Goal: Information Seeking & Learning: Learn about a topic

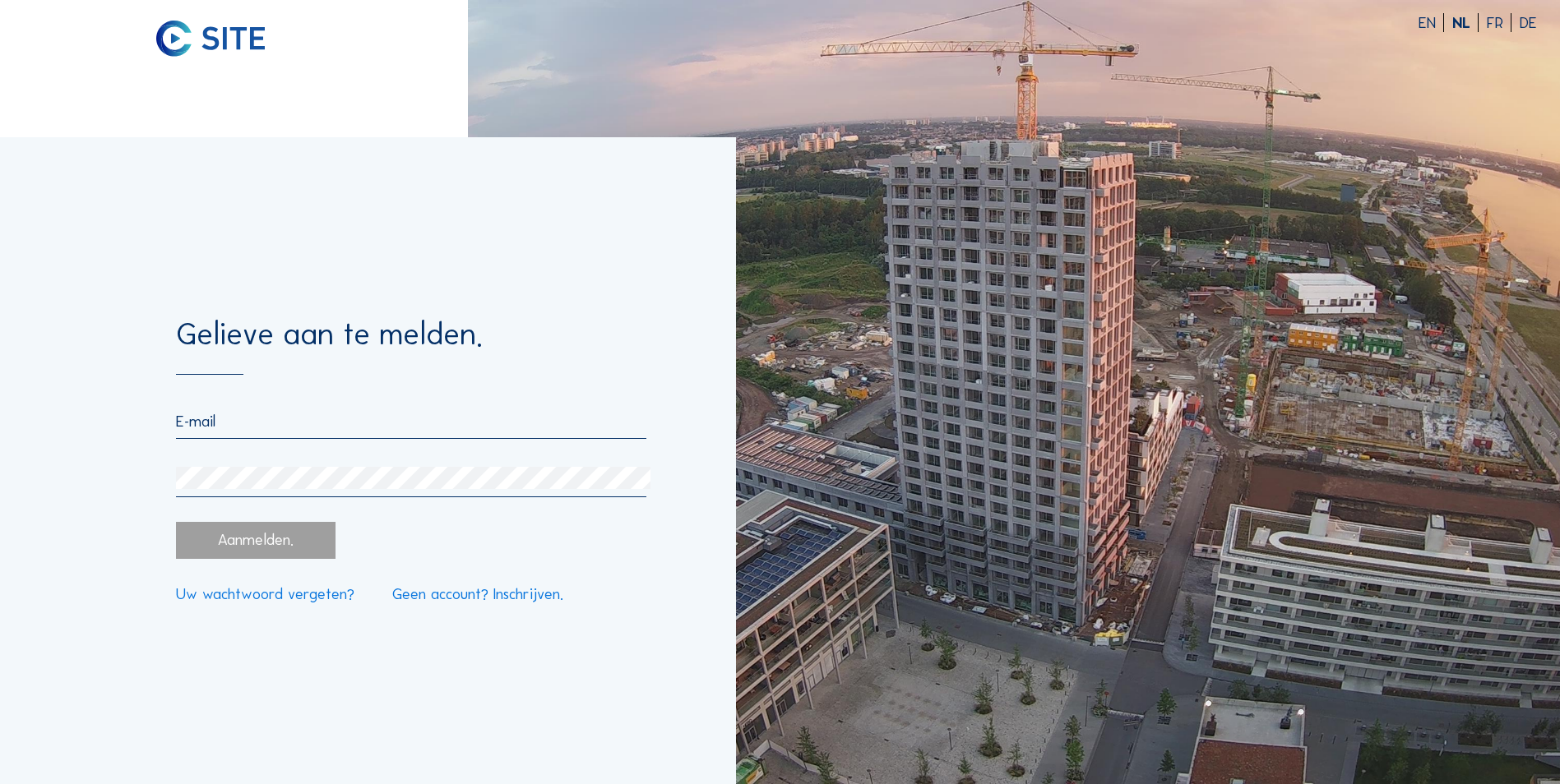
type input "[EMAIL_ADDRESS][DOMAIN_NAME]"
click at [257, 543] on div "Aanmelden." at bounding box center [255, 541] width 158 height 37
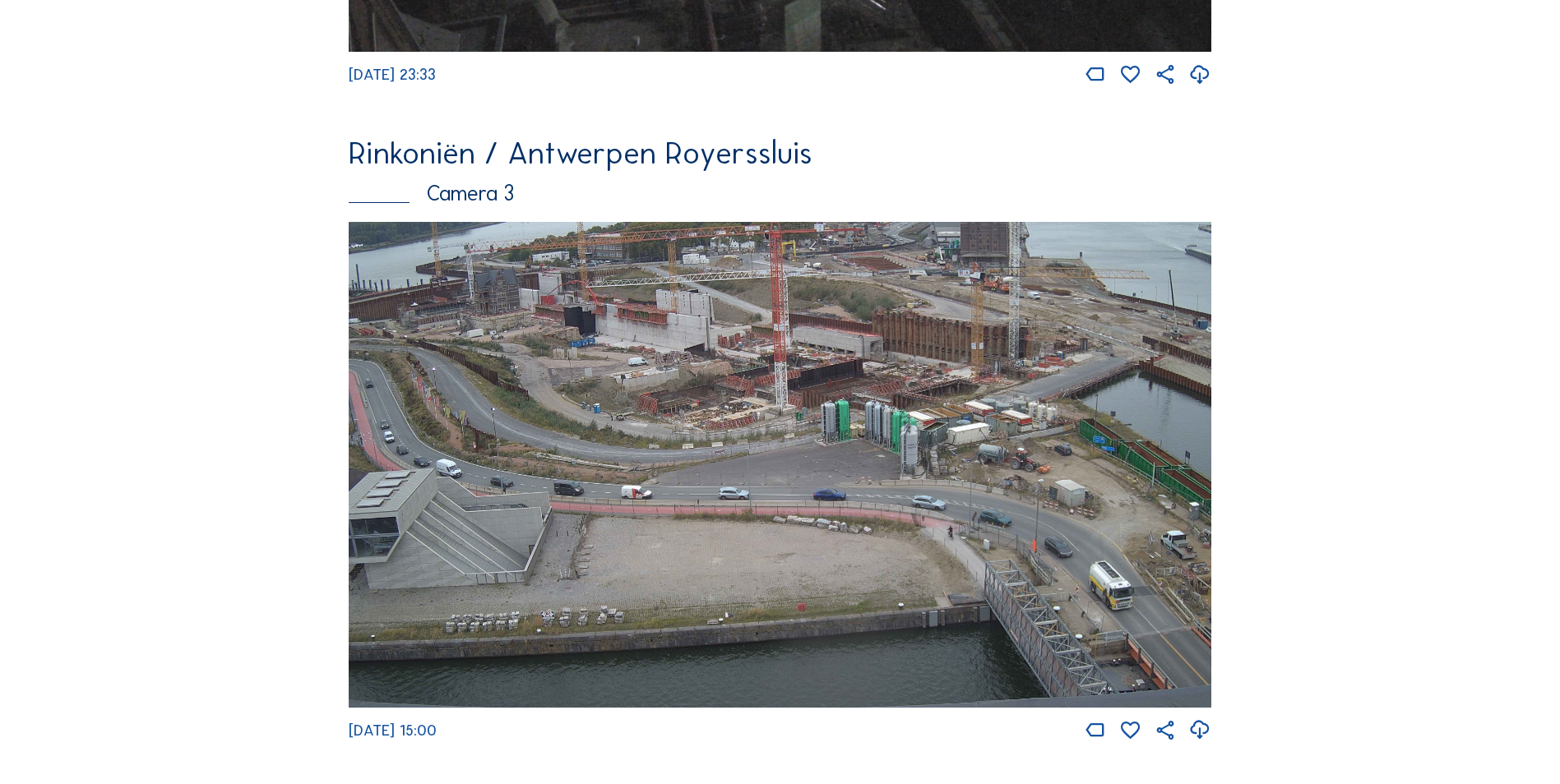
scroll to position [2061, 0]
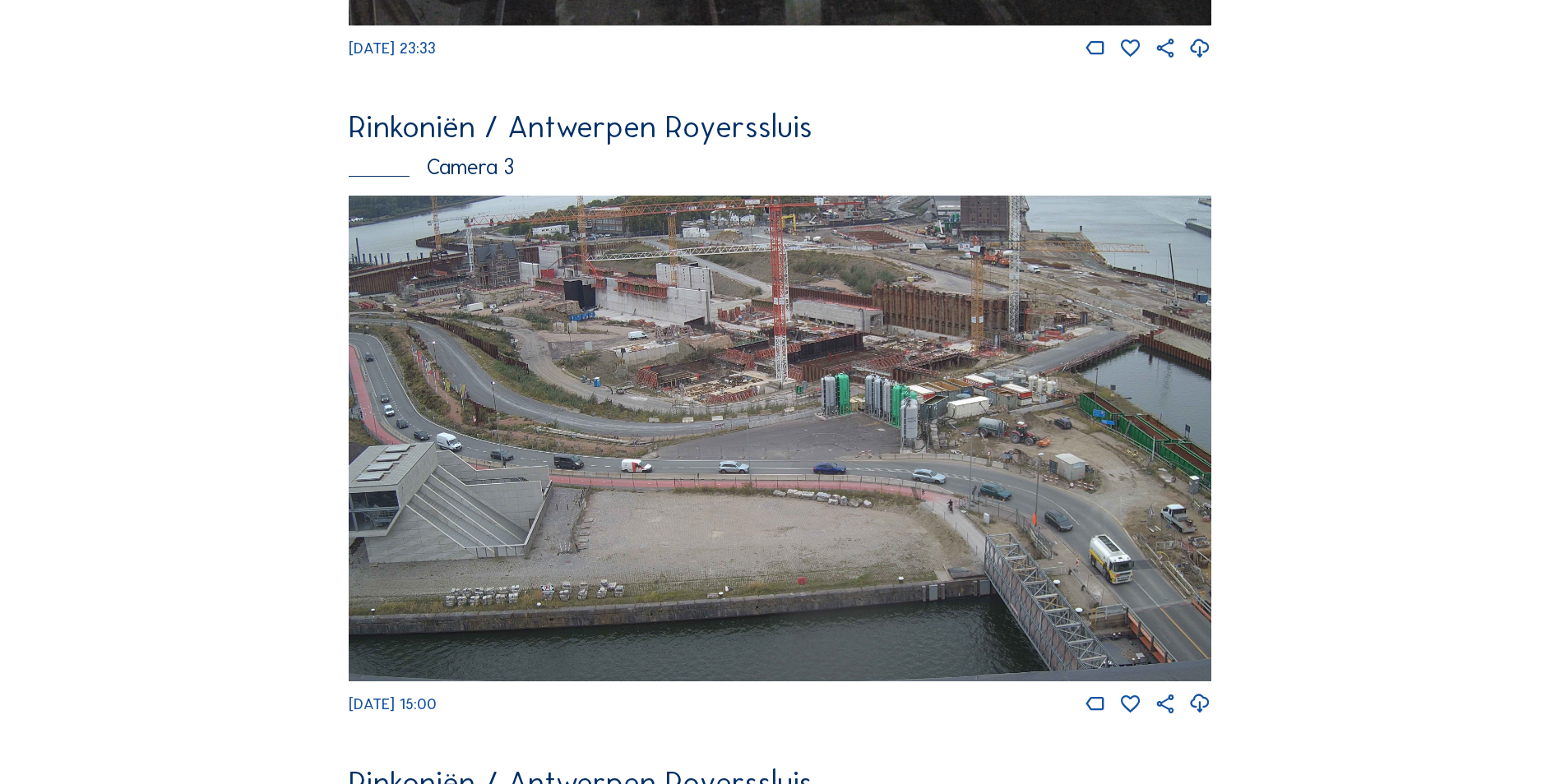
click at [511, 447] on img at bounding box center [780, 438] width 863 height 485
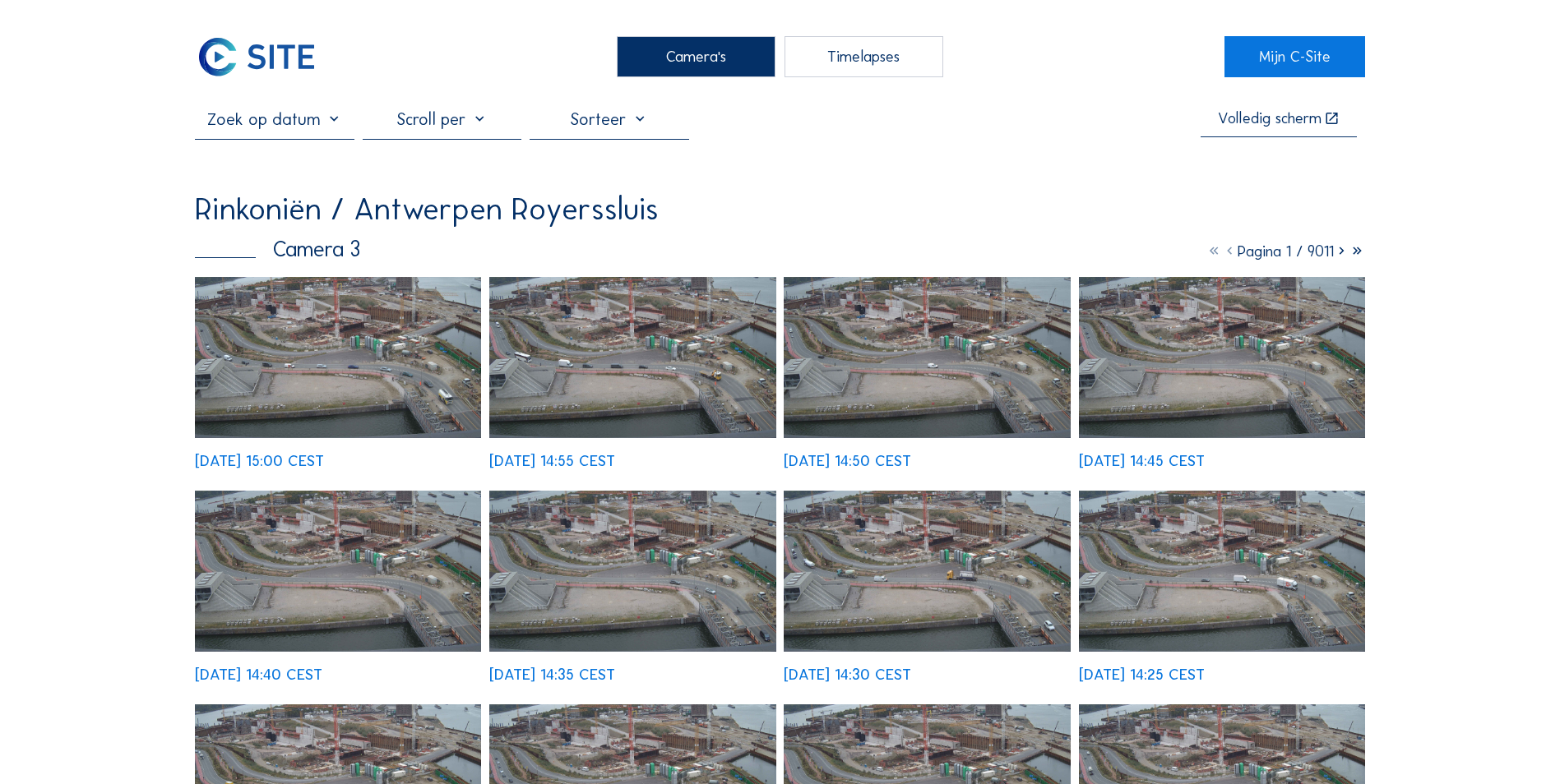
click at [316, 346] on img at bounding box center [337, 357] width 287 height 161
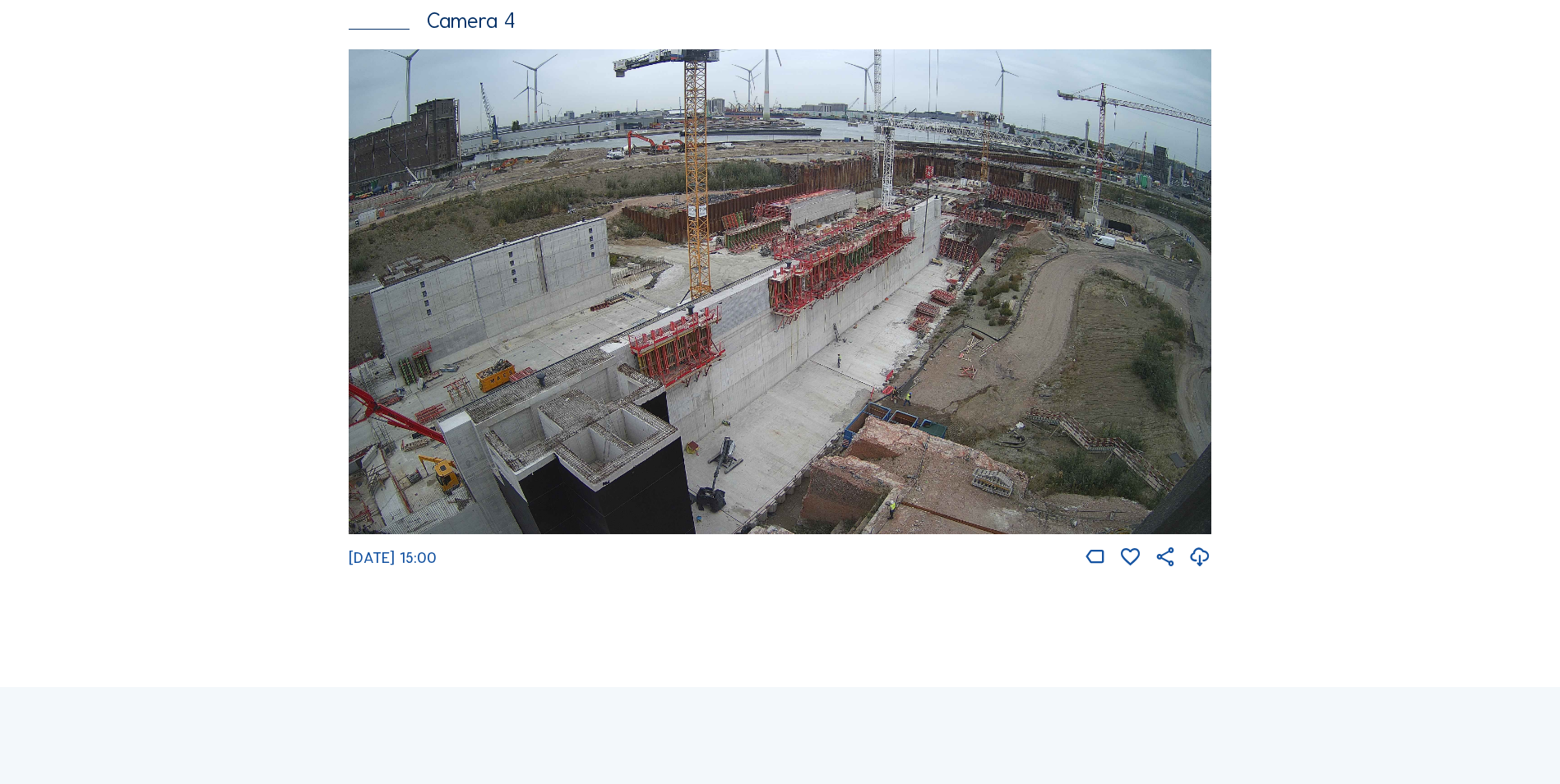
scroll to position [2868, 0]
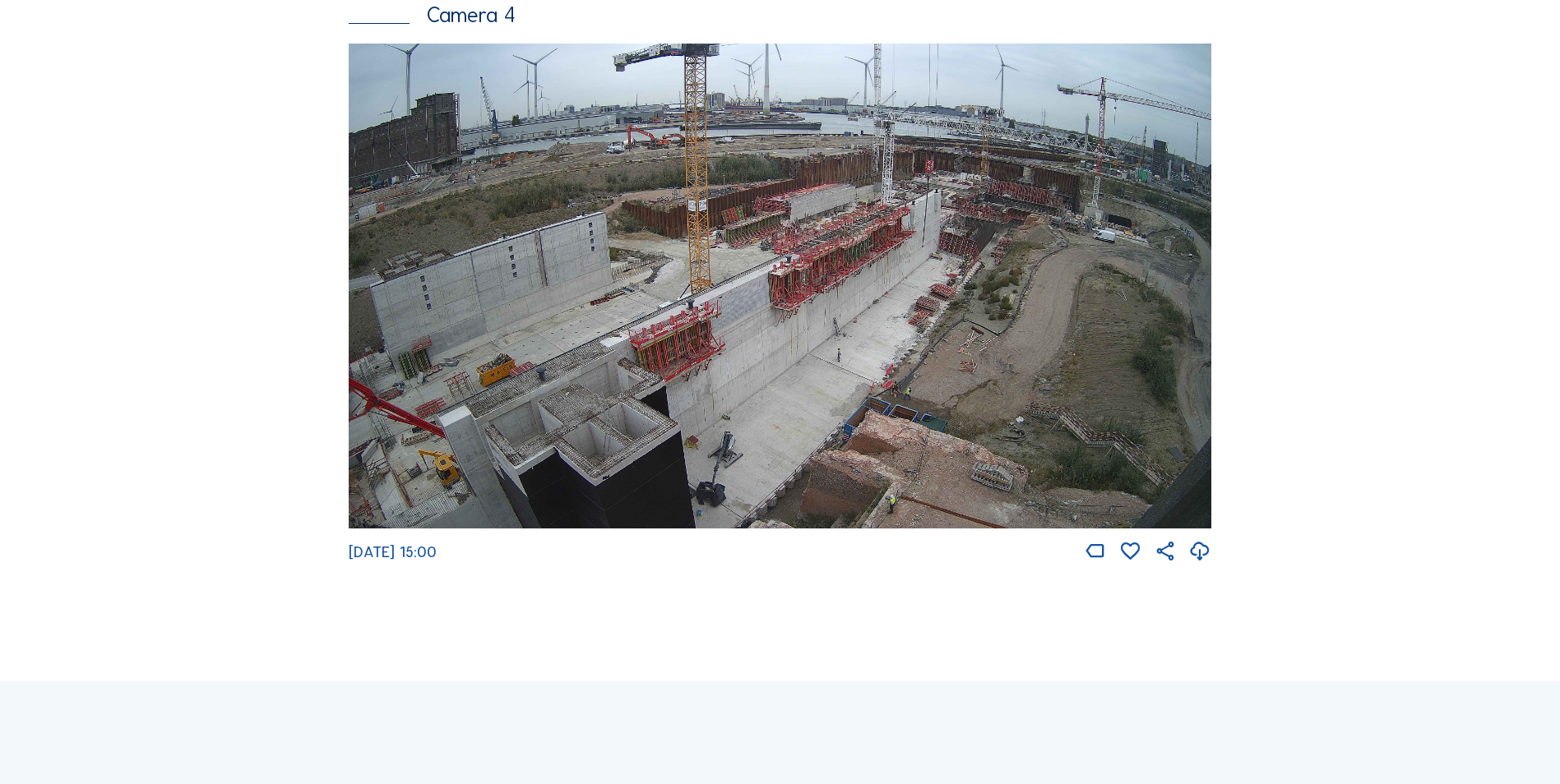
click at [820, 263] on img at bounding box center [780, 286] width 863 height 485
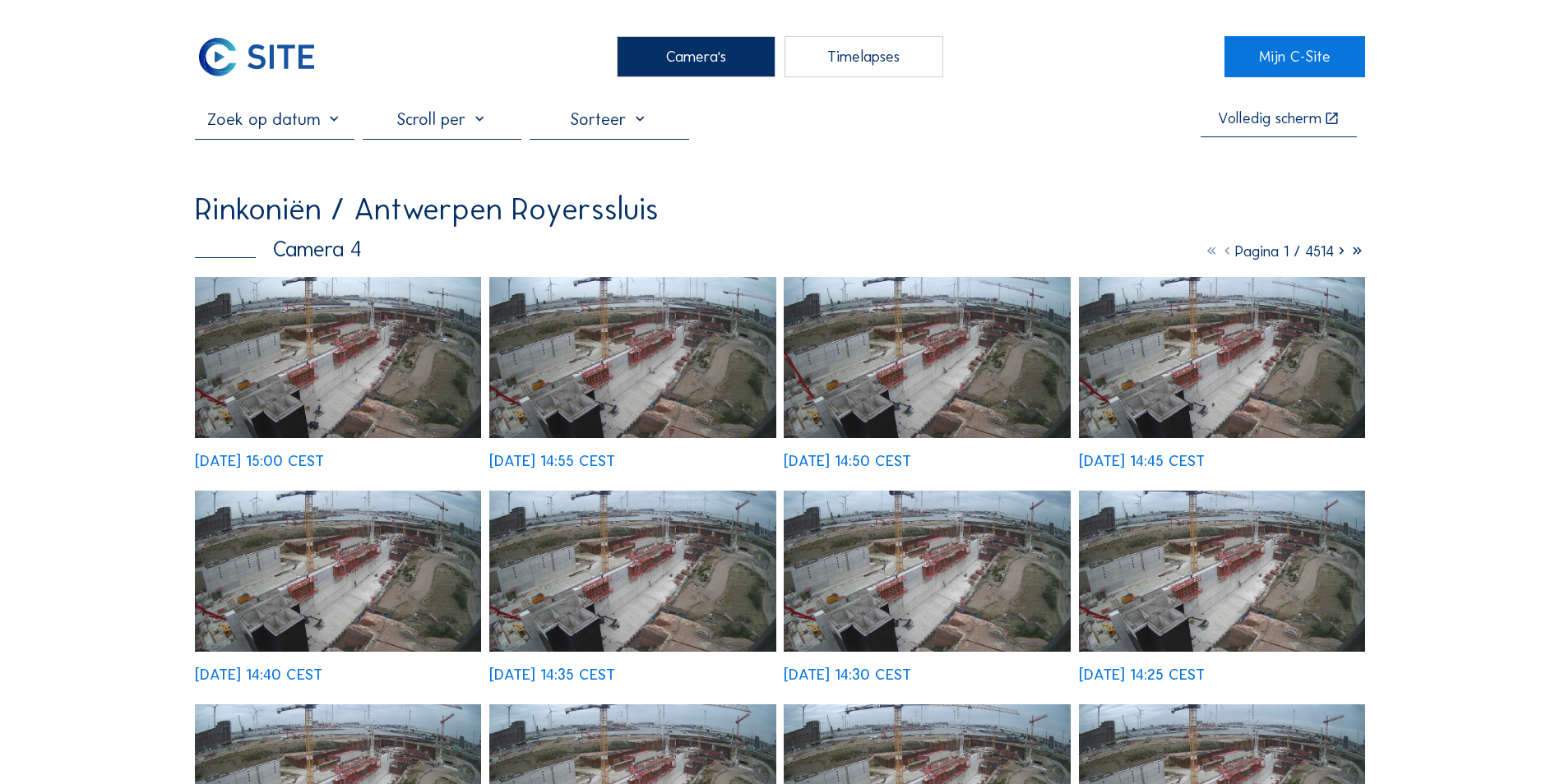
click at [347, 348] on img at bounding box center [337, 357] width 287 height 161
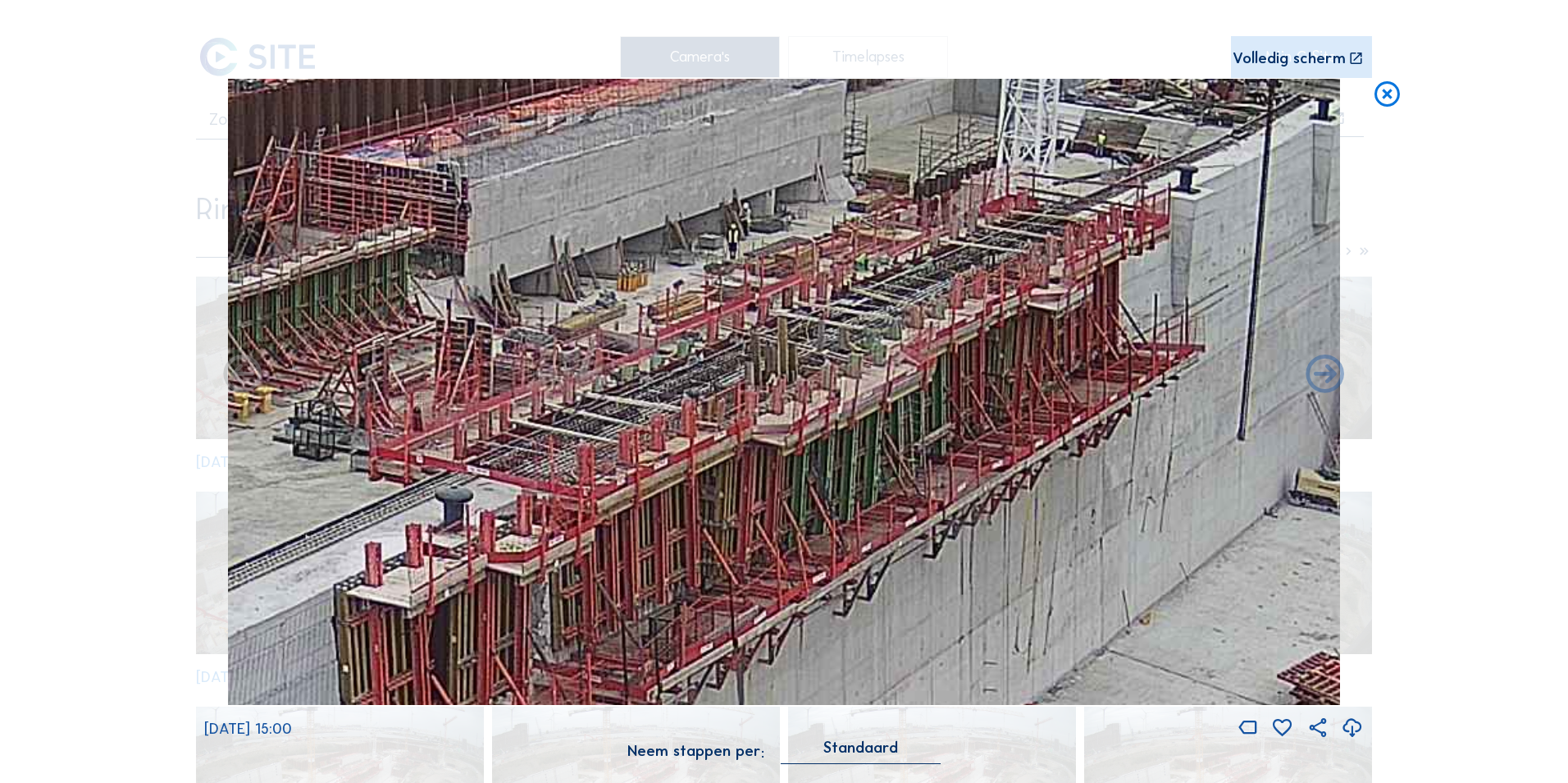
drag, startPoint x: 876, startPoint y: 353, endPoint x: 679, endPoint y: 538, distance: 270.2
click at [679, 538] on img at bounding box center [784, 392] width 1113 height 626
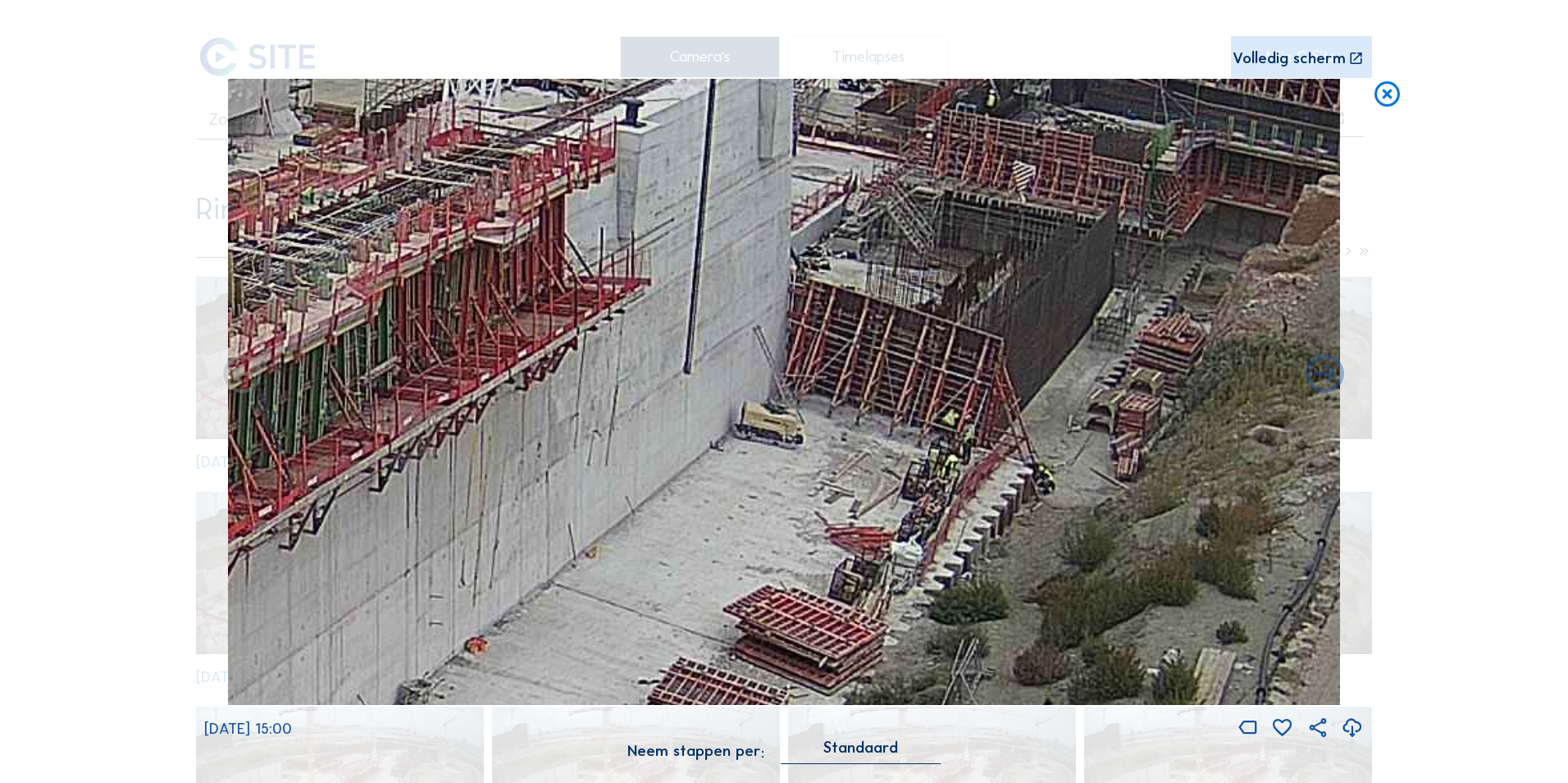
drag, startPoint x: 927, startPoint y: 343, endPoint x: 388, endPoint y: 234, distance: 549.9
click at [388, 234] on img at bounding box center [784, 392] width 1113 height 626
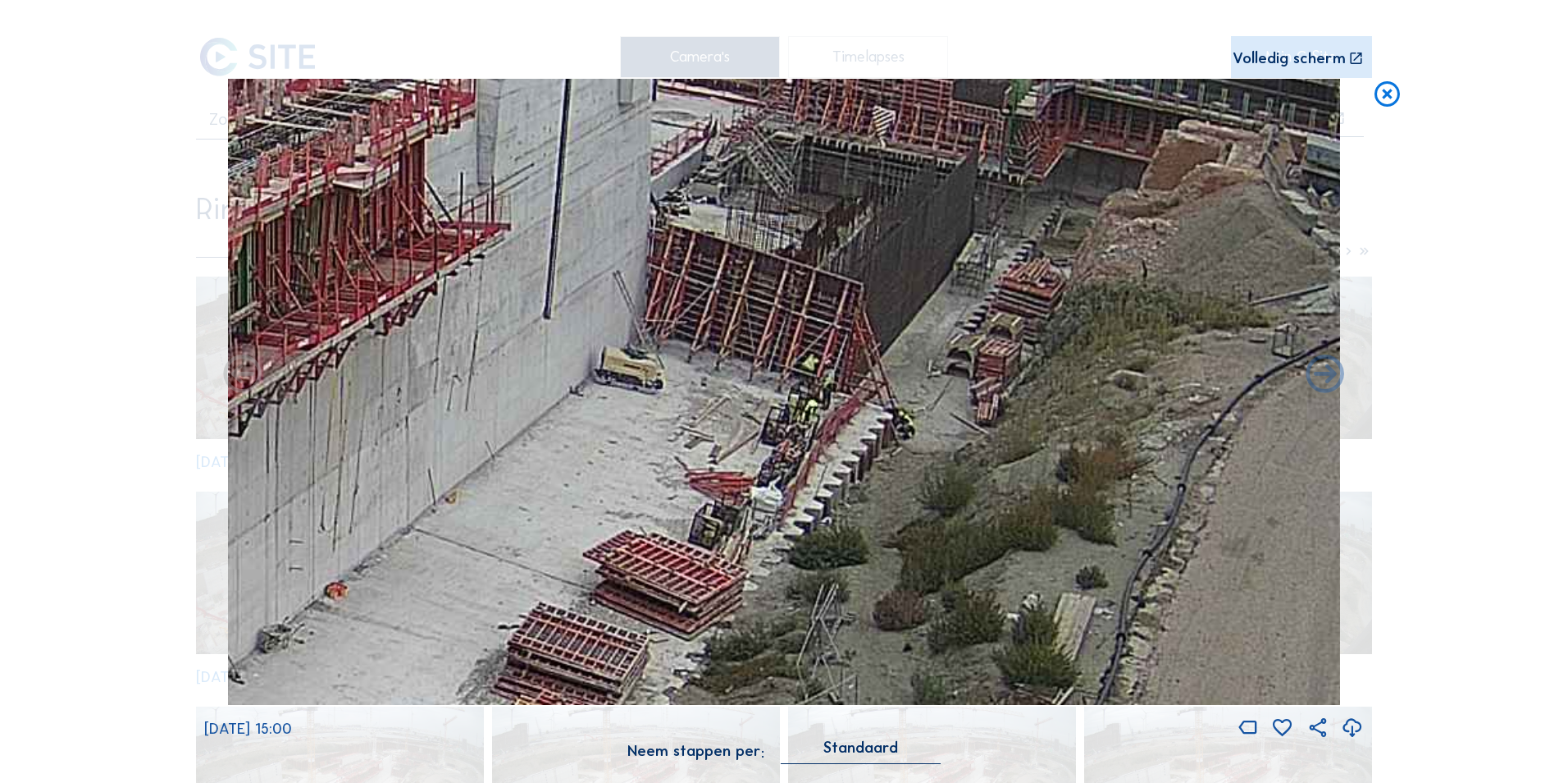
drag, startPoint x: 923, startPoint y: 384, endPoint x: 767, endPoint y: 337, distance: 162.9
click at [767, 337] on img at bounding box center [784, 392] width 1113 height 626
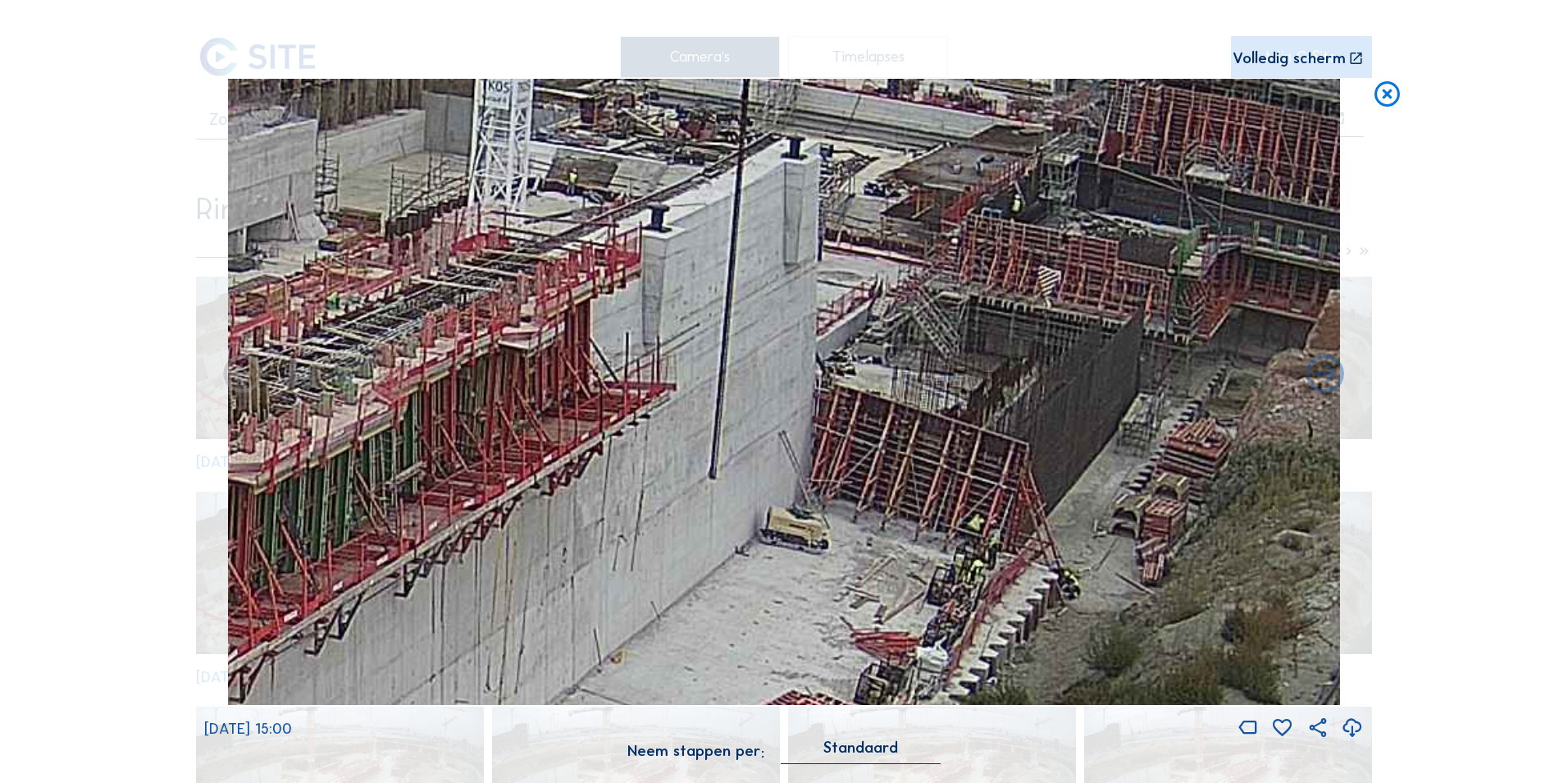
drag, startPoint x: 872, startPoint y: 401, endPoint x: 1149, endPoint y: 611, distance: 347.6
click at [1149, 611] on img at bounding box center [784, 392] width 1113 height 626
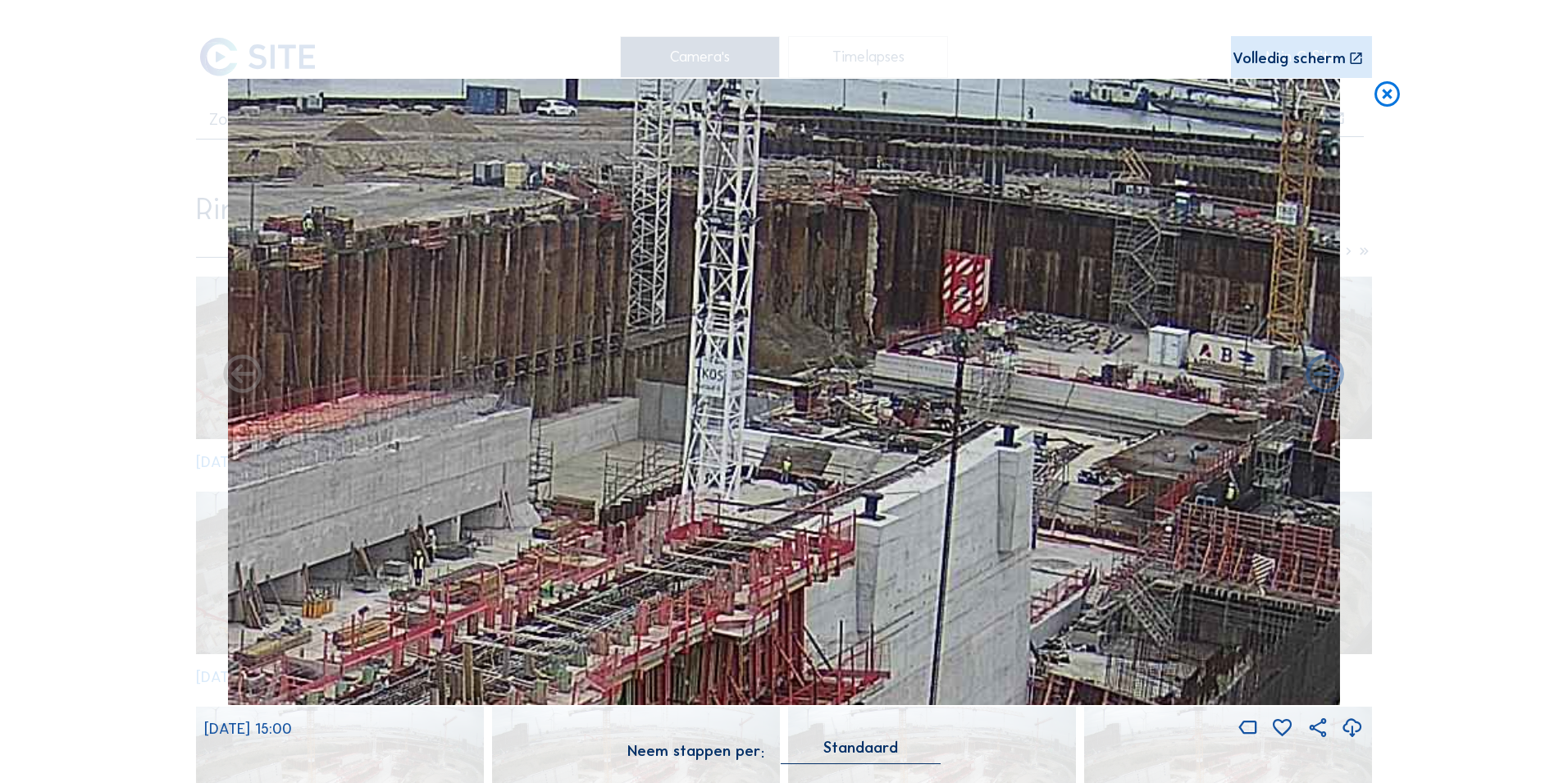
drag, startPoint x: 959, startPoint y: 507, endPoint x: 1059, endPoint y: 703, distance: 220.0
click at [1082, 737] on div "[DATE] 15:00" at bounding box center [784, 410] width 1160 height 662
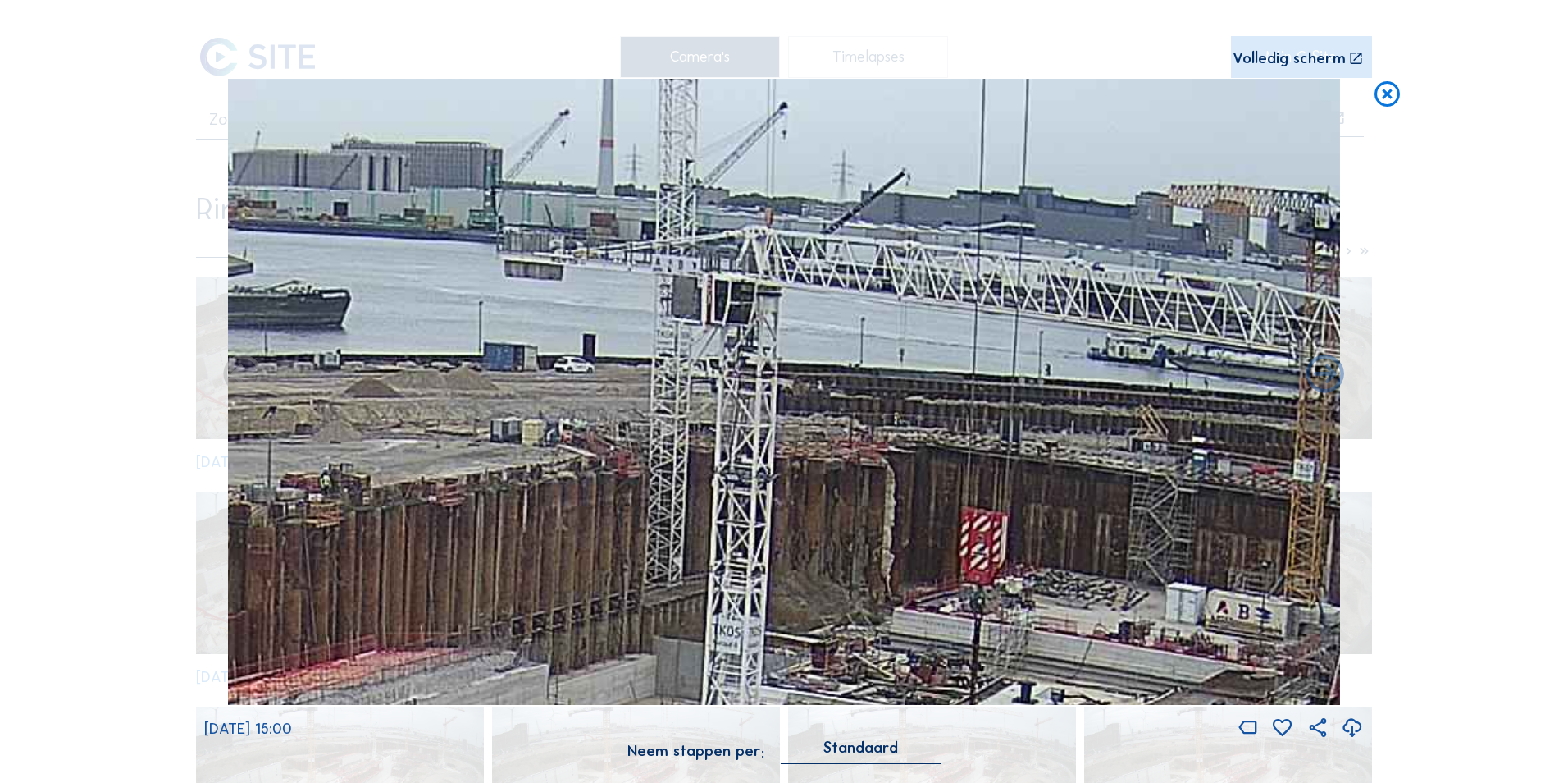
drag, startPoint x: 929, startPoint y: 506, endPoint x: 941, endPoint y: 763, distance: 257.3
click at [945, 775] on div "[DATE] 15:00 Neem stappen per: Standaard" at bounding box center [784, 431] width 1160 height 703
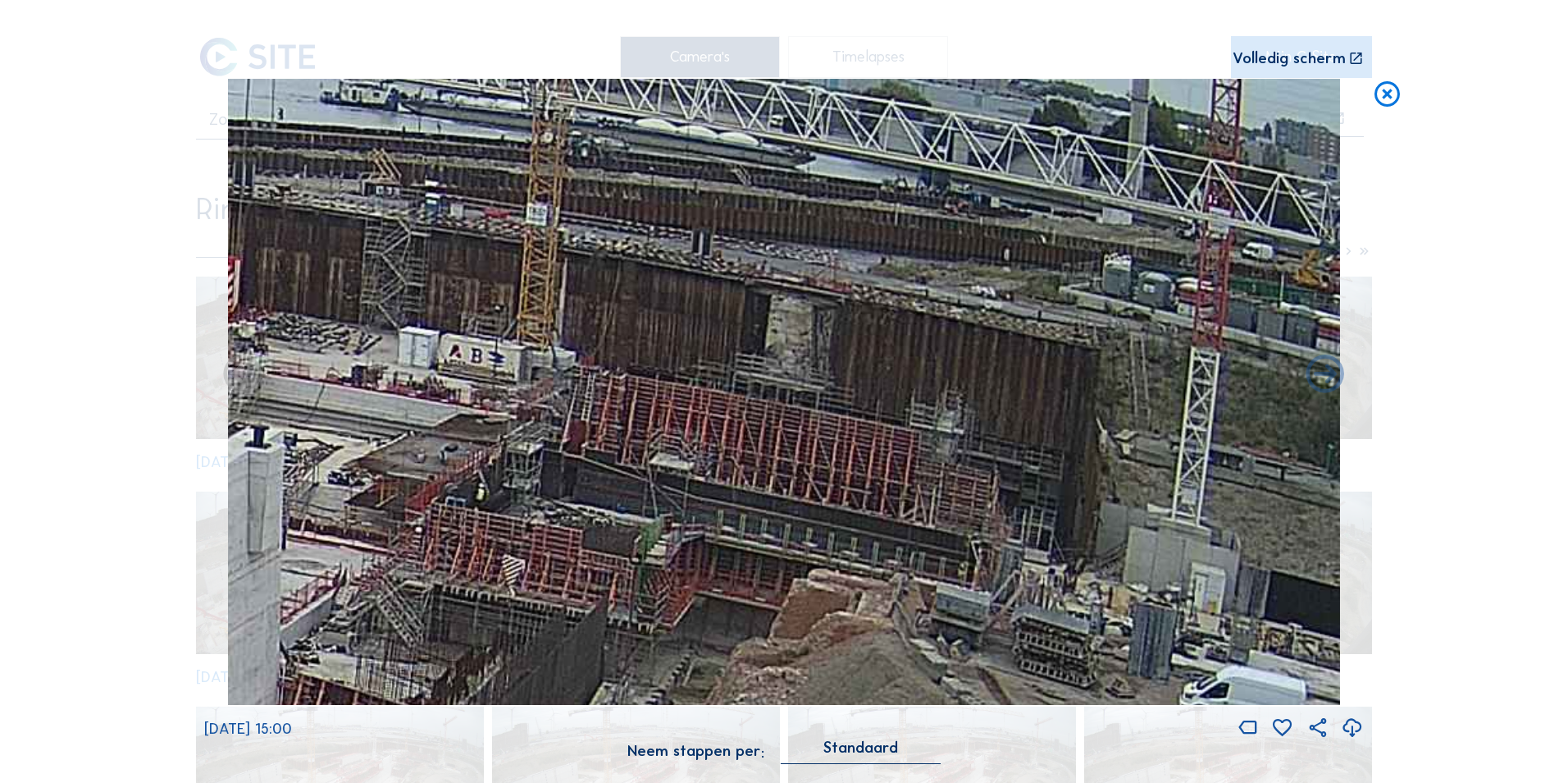
drag, startPoint x: 897, startPoint y: 574, endPoint x: 123, endPoint y: 282, distance: 827.2
click at [105, 292] on div "Scroll om door de tijd te reizen | Druk op de 'Alt'-knop + scroll om te Zoomen …" at bounding box center [784, 392] width 1568 height 783
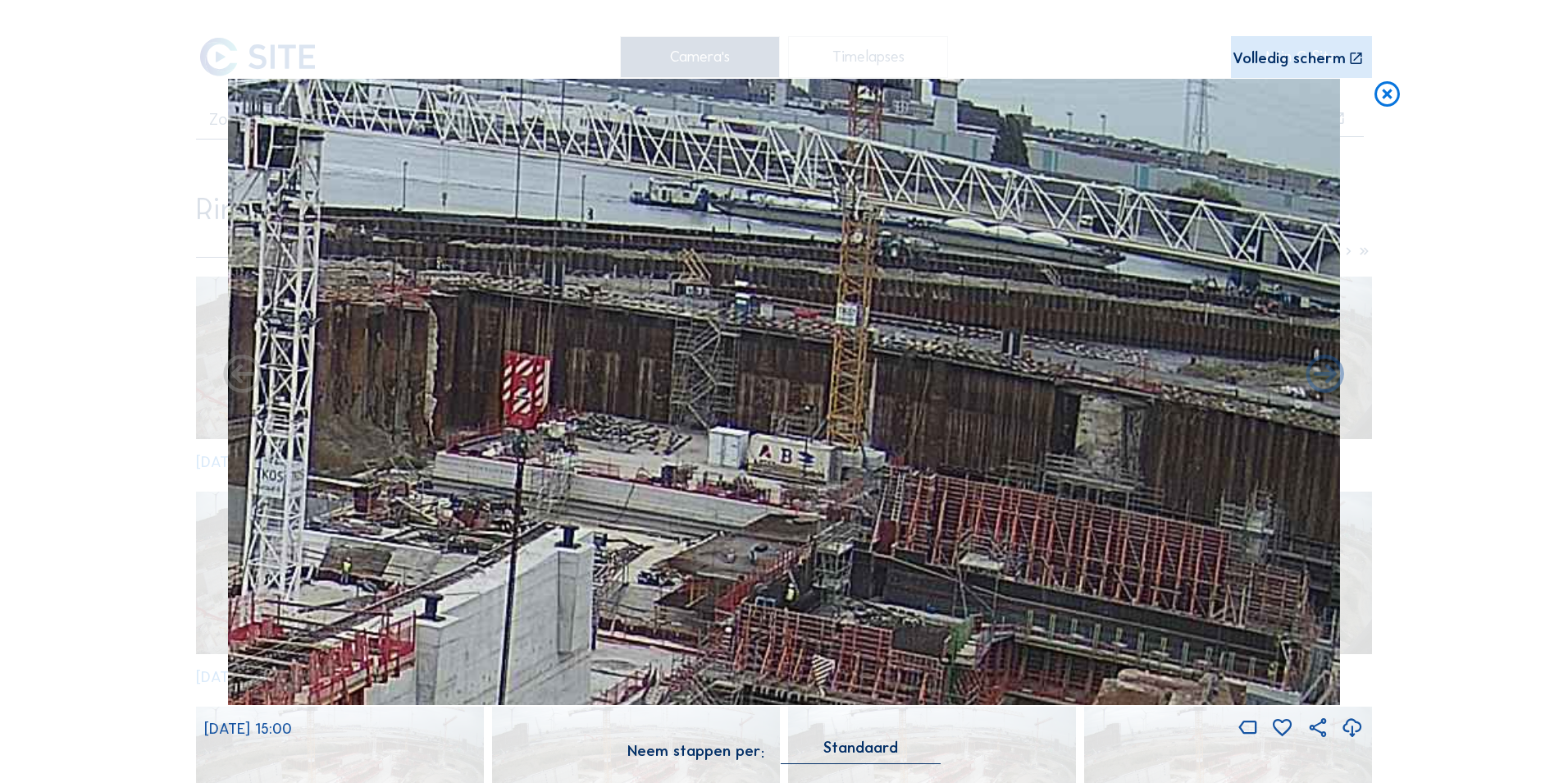
drag, startPoint x: 812, startPoint y: 352, endPoint x: 1155, endPoint y: 466, distance: 361.4
click at [1155, 466] on img at bounding box center [784, 392] width 1113 height 626
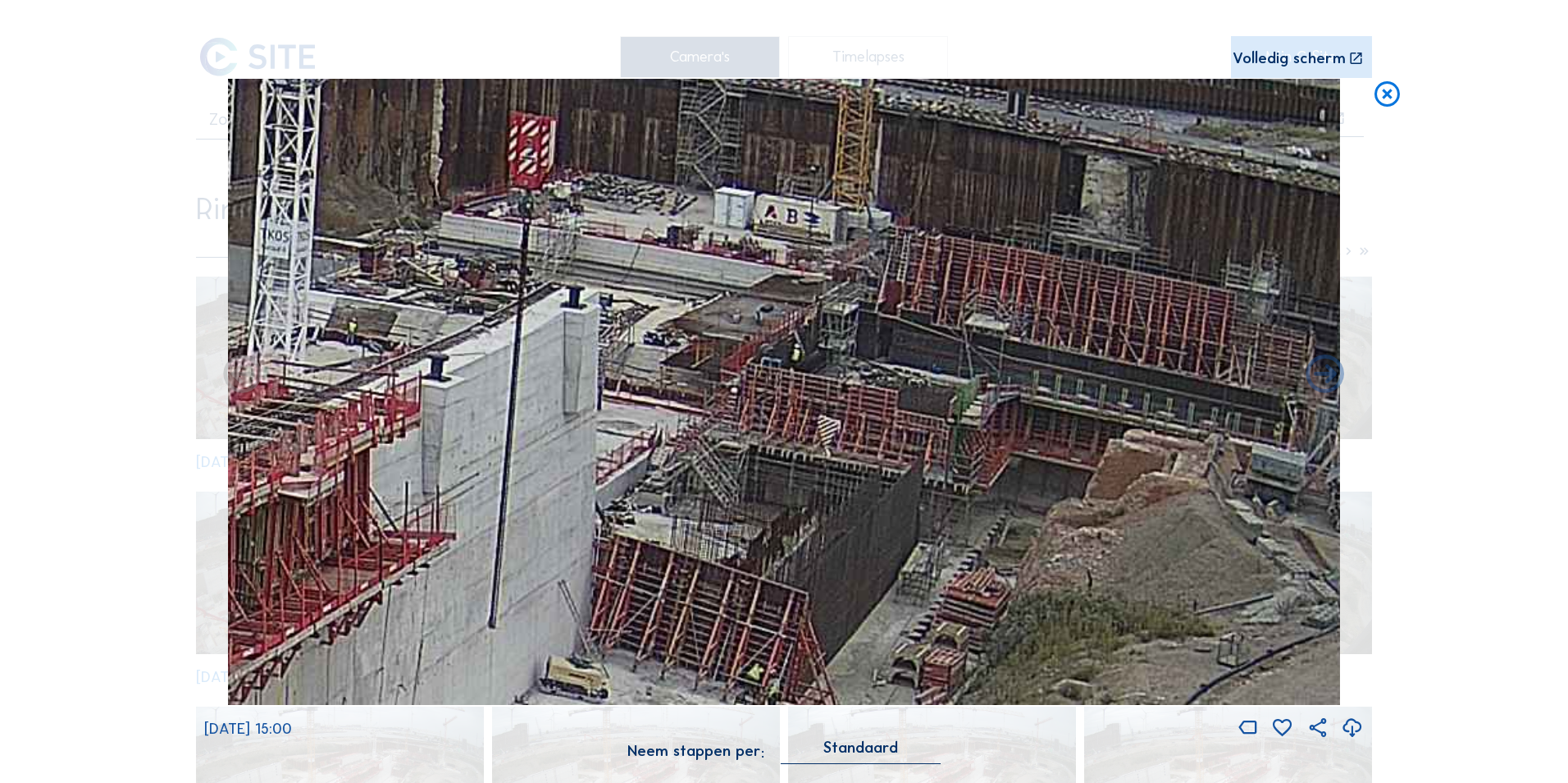
drag, startPoint x: 865, startPoint y: 392, endPoint x: 868, endPoint y: 227, distance: 165.0
click at [868, 227] on img at bounding box center [784, 392] width 1113 height 626
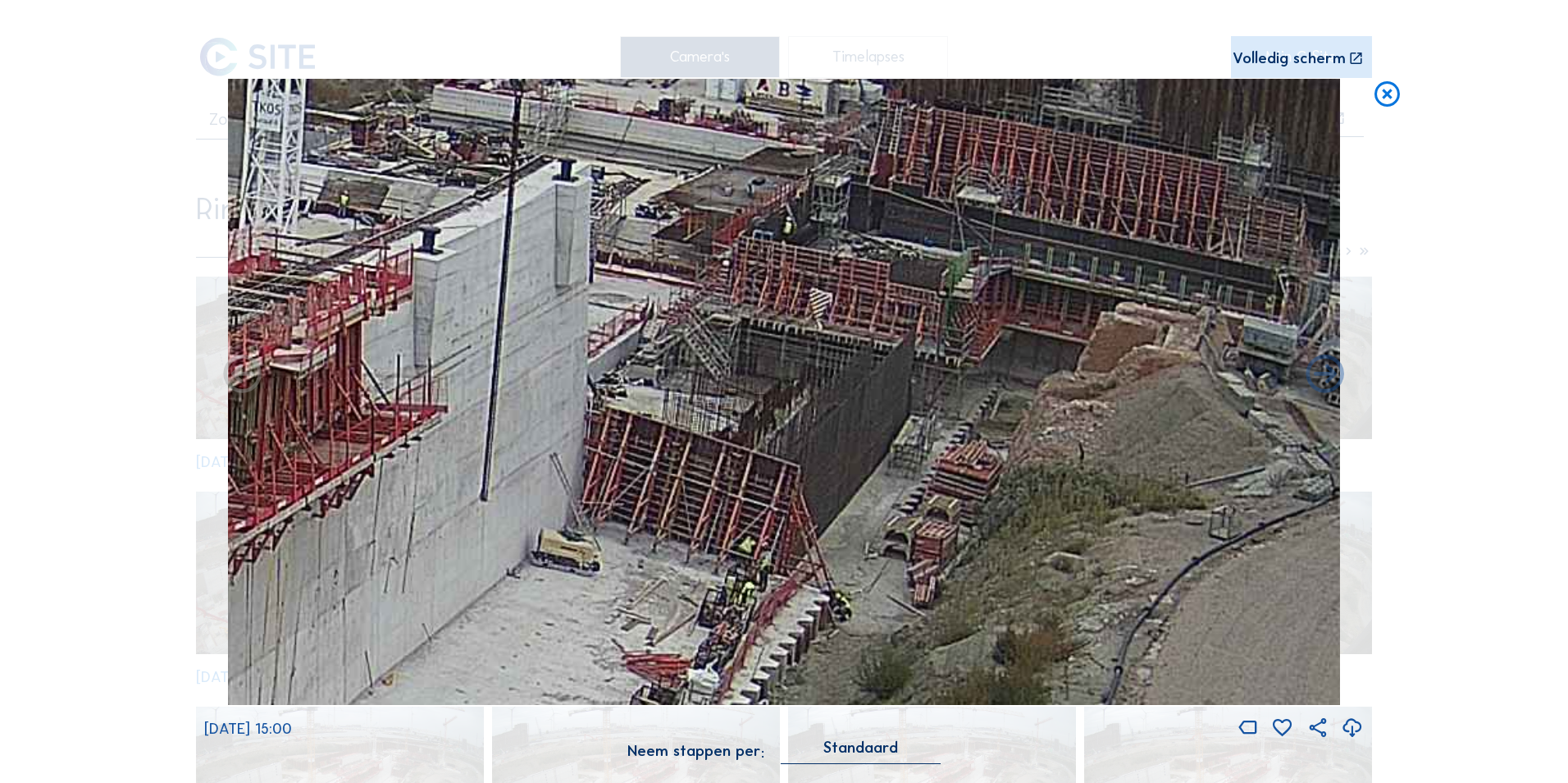
drag, startPoint x: 816, startPoint y: 500, endPoint x: 811, endPoint y: 337, distance: 163.1
click at [811, 341] on img at bounding box center [784, 392] width 1113 height 626
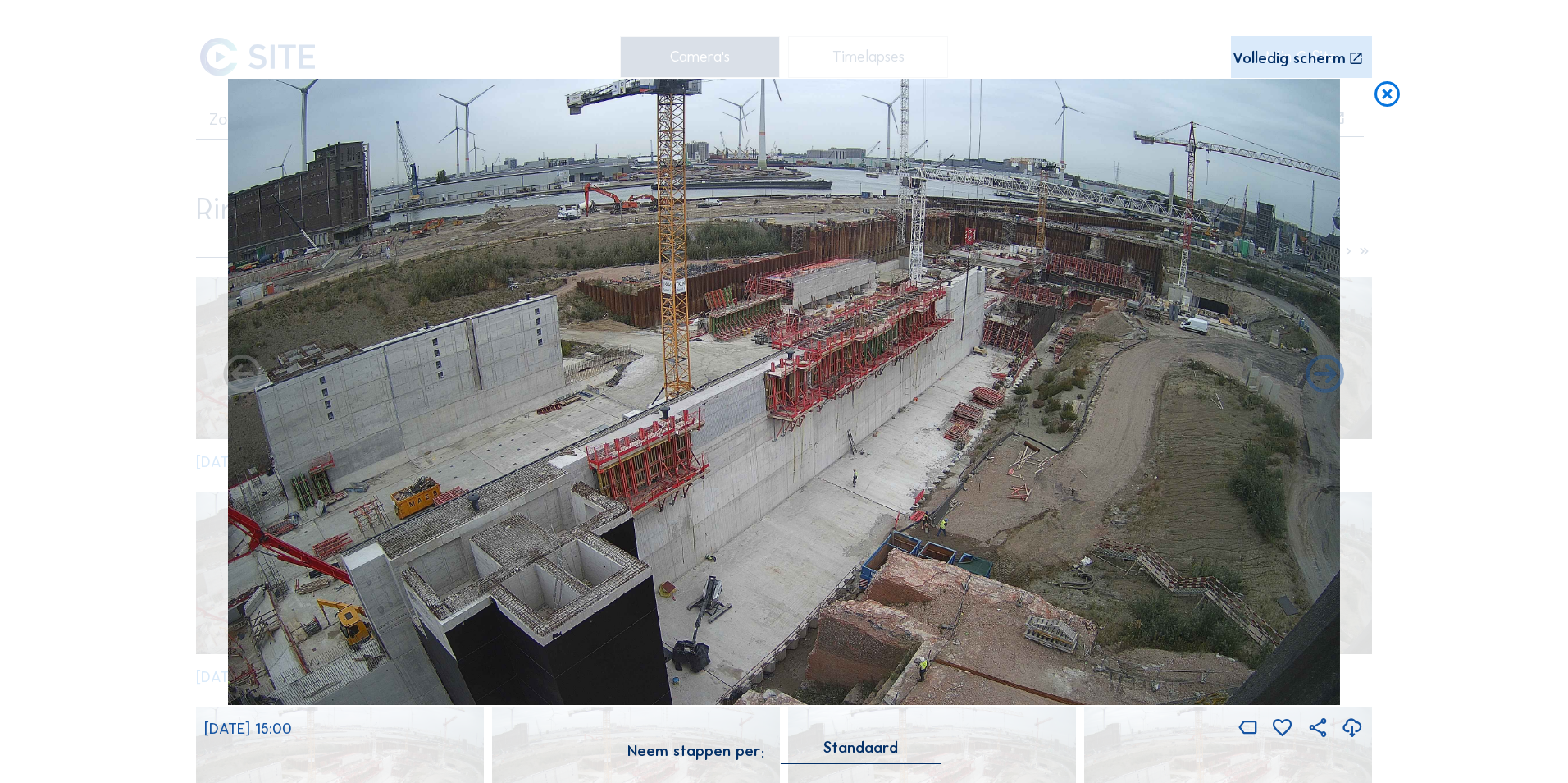
click at [630, 442] on img at bounding box center [784, 392] width 1113 height 626
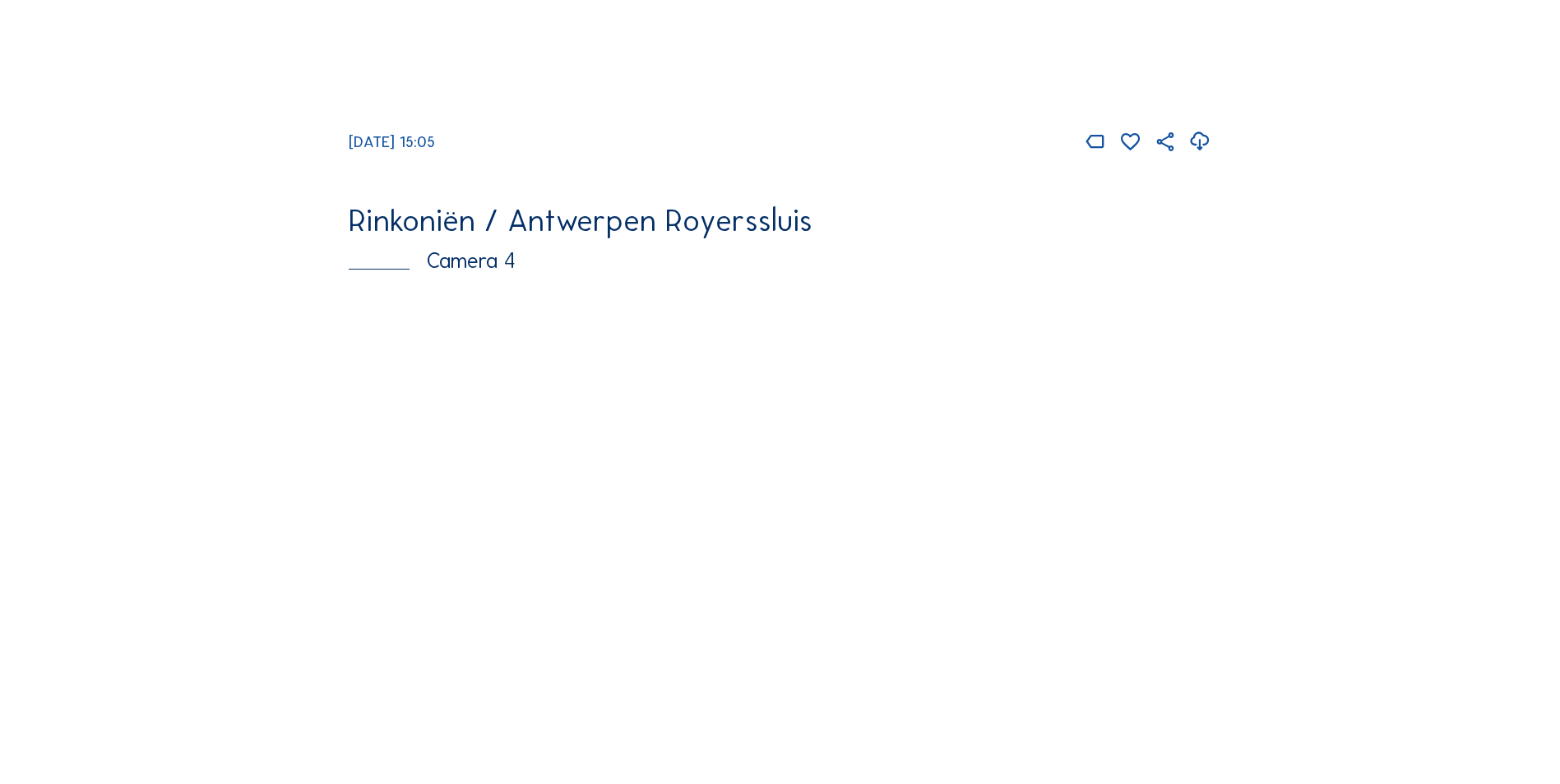
scroll to position [2636, 0]
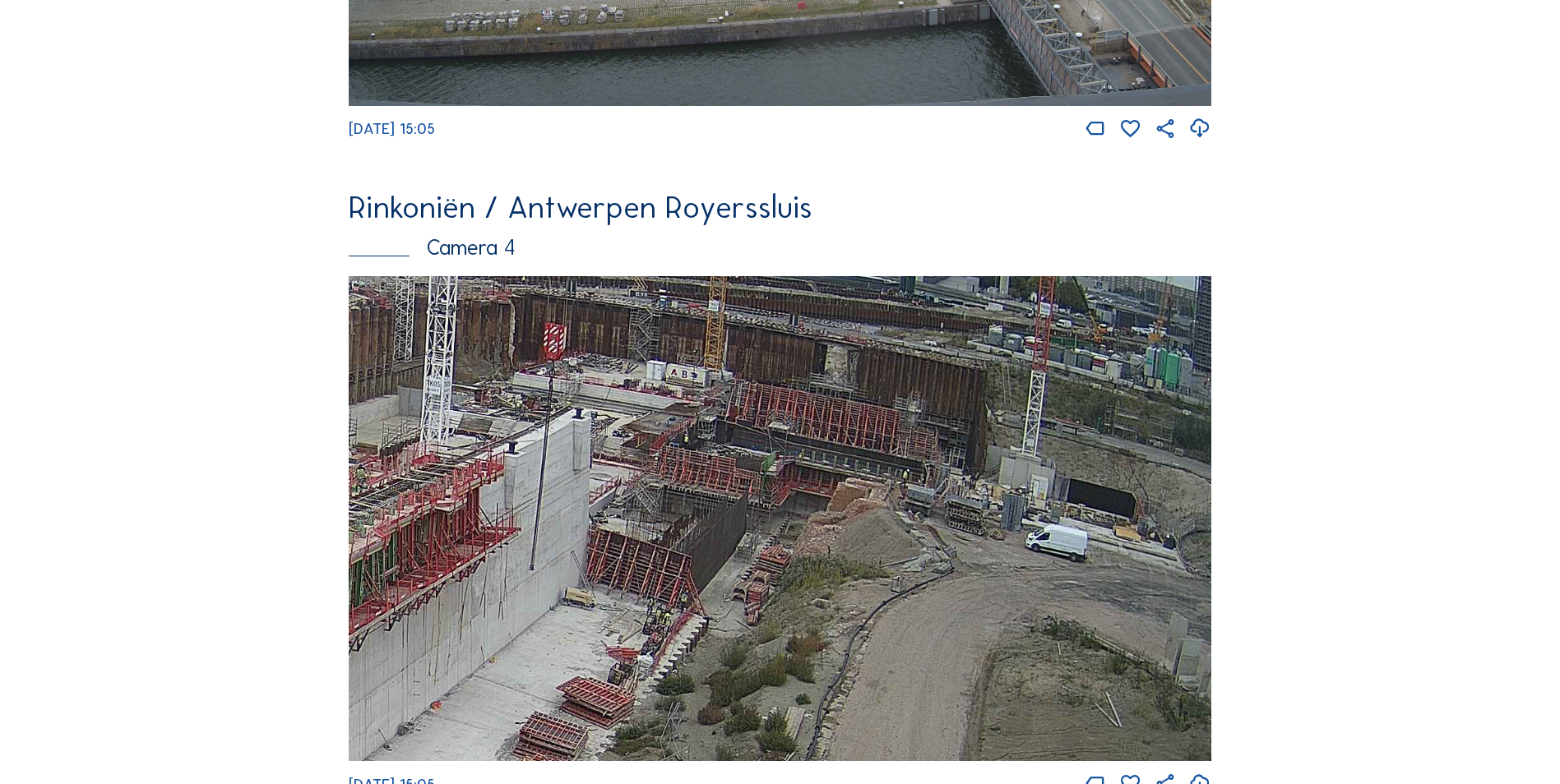
drag, startPoint x: 941, startPoint y: 470, endPoint x: 575, endPoint y: 502, distance: 367.4
click at [575, 502] on img at bounding box center [780, 518] width 863 height 485
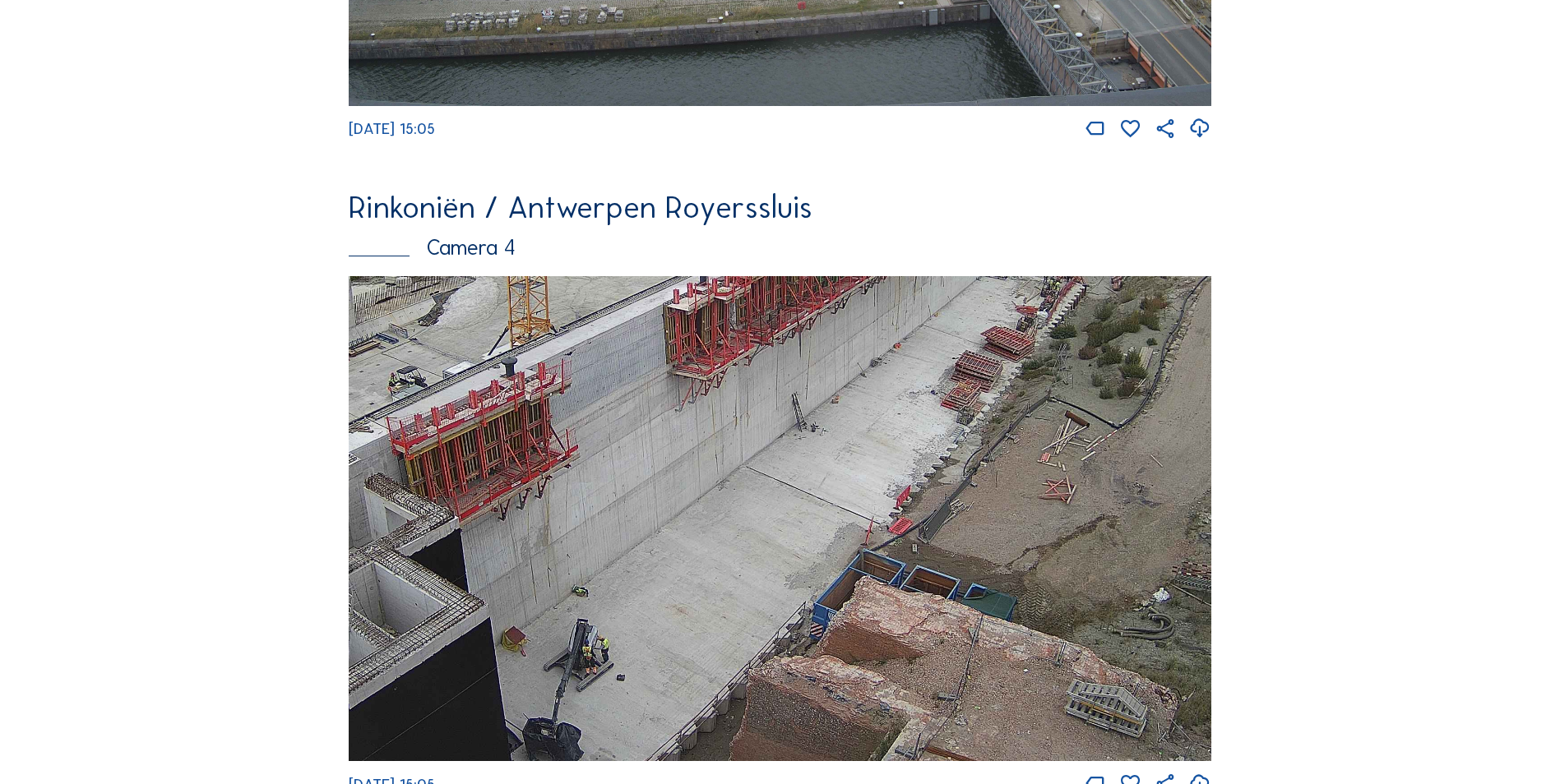
drag, startPoint x: 617, startPoint y: 623, endPoint x: 1005, endPoint y: 328, distance: 487.4
click at [1005, 328] on img at bounding box center [780, 518] width 863 height 485
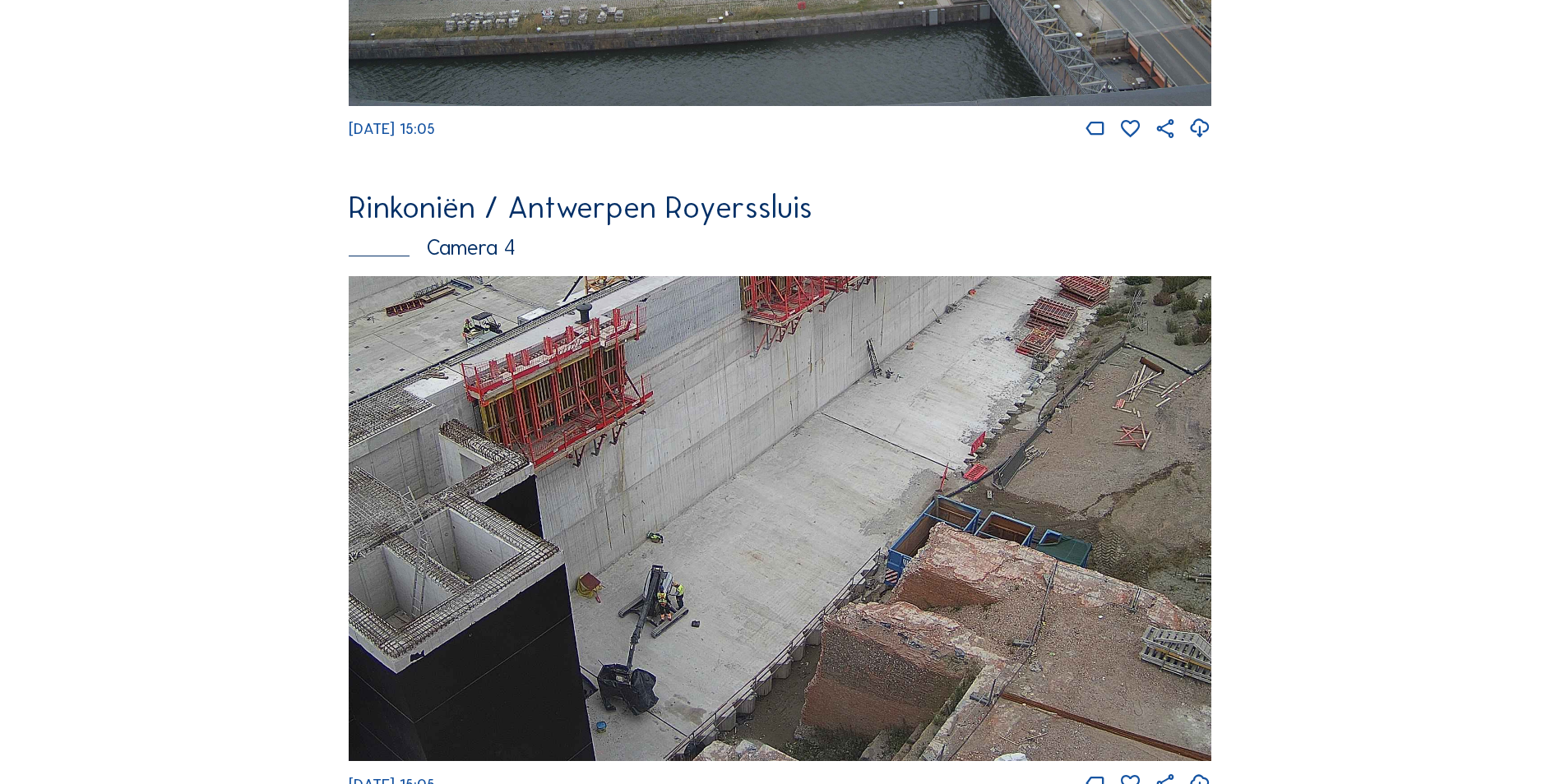
drag, startPoint x: 714, startPoint y: 566, endPoint x: 750, endPoint y: 515, distance: 62.4
click at [751, 512] on img at bounding box center [780, 518] width 863 height 485
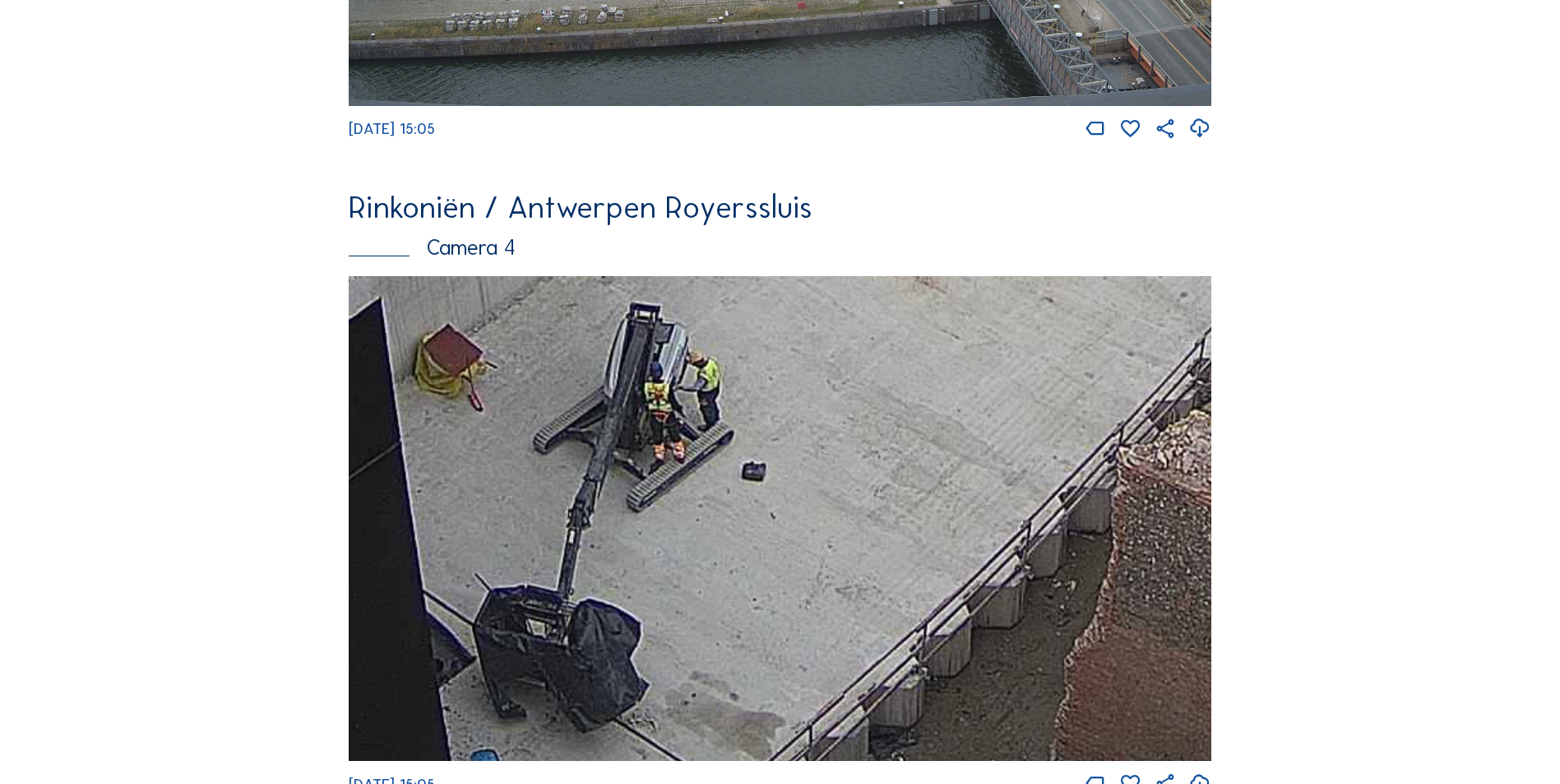
drag, startPoint x: 670, startPoint y: 621, endPoint x: 645, endPoint y: 400, distance: 222.4
click at [645, 400] on img at bounding box center [780, 518] width 863 height 485
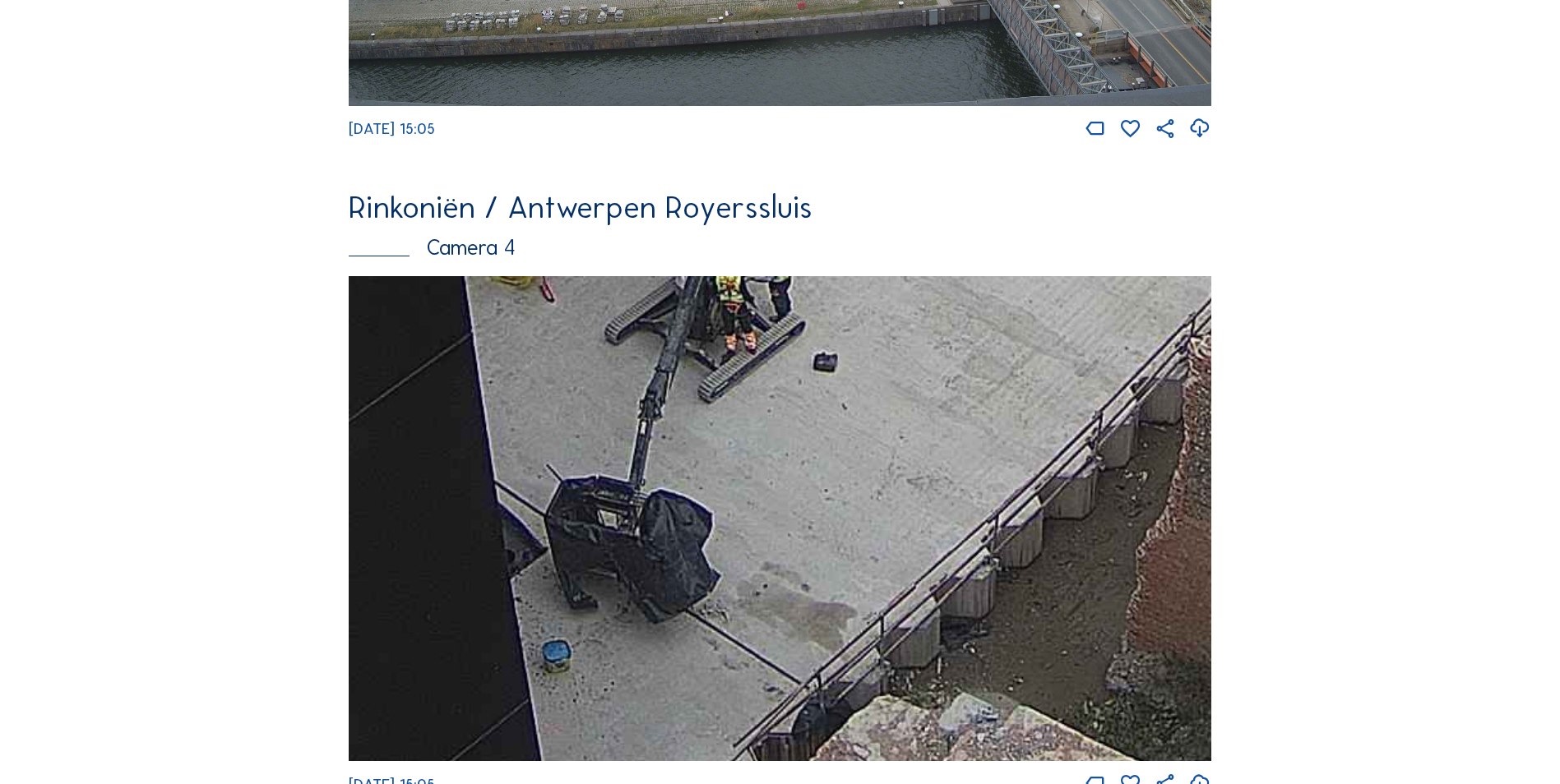
drag, startPoint x: 655, startPoint y: 616, endPoint x: 730, endPoint y: 383, distance: 244.8
click at [730, 383] on img at bounding box center [780, 518] width 863 height 485
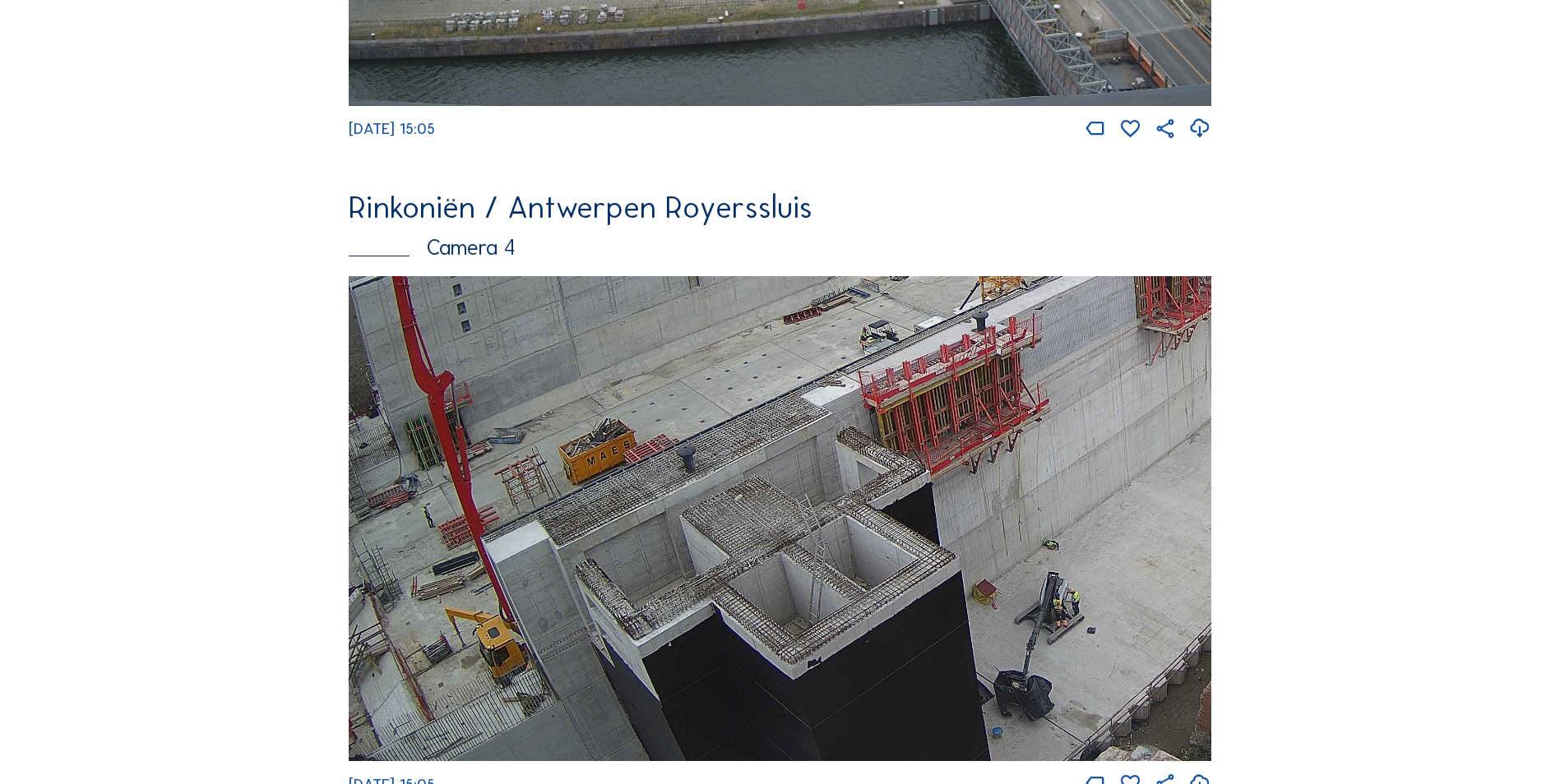
drag, startPoint x: 622, startPoint y: 515, endPoint x: 1013, endPoint y: 412, distance: 404.3
click at [1013, 412] on img at bounding box center [780, 518] width 863 height 485
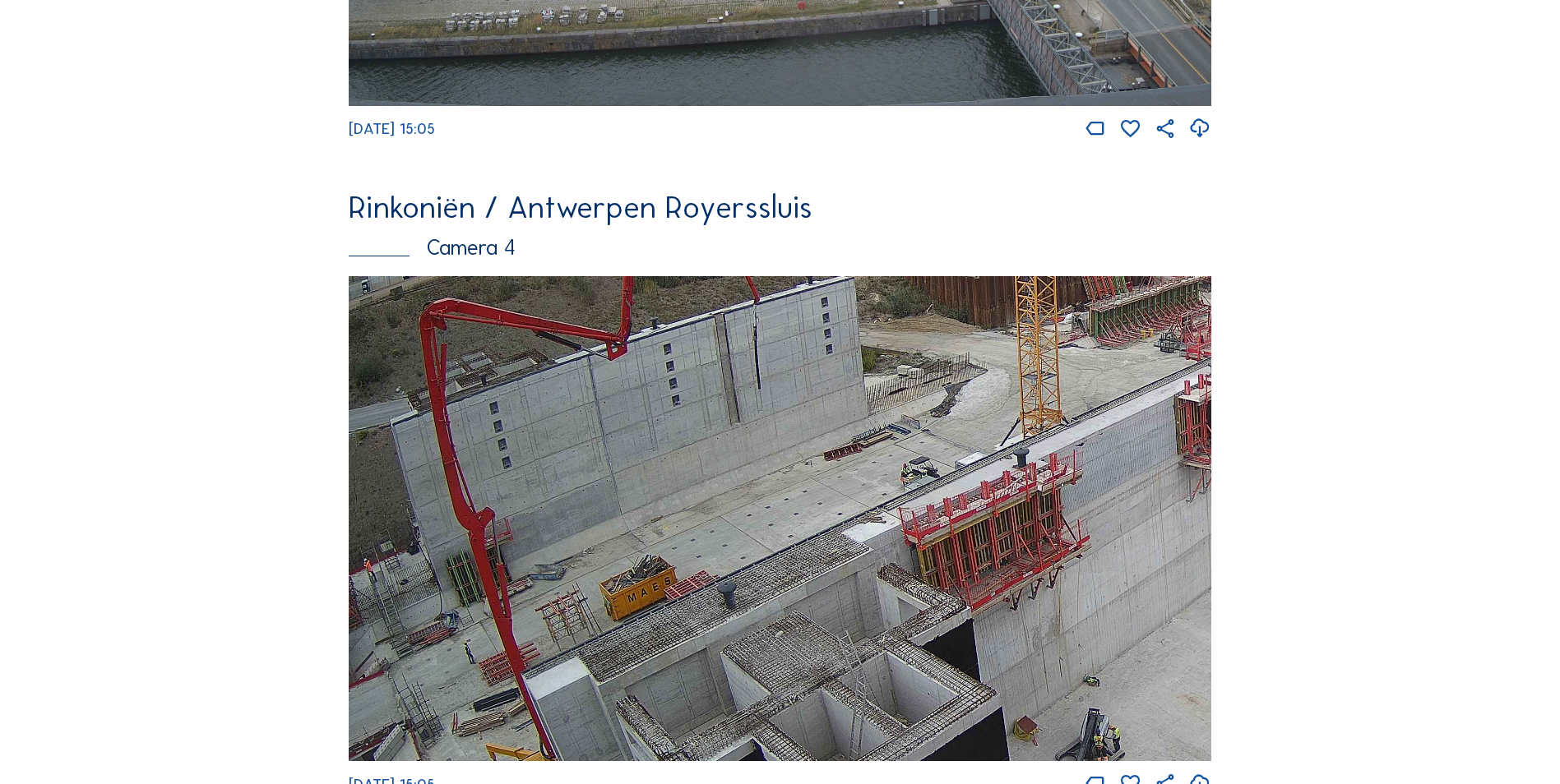
drag, startPoint x: 513, startPoint y: 538, endPoint x: 1039, endPoint y: 674, distance: 543.3
click at [1039, 674] on img at bounding box center [780, 518] width 863 height 485
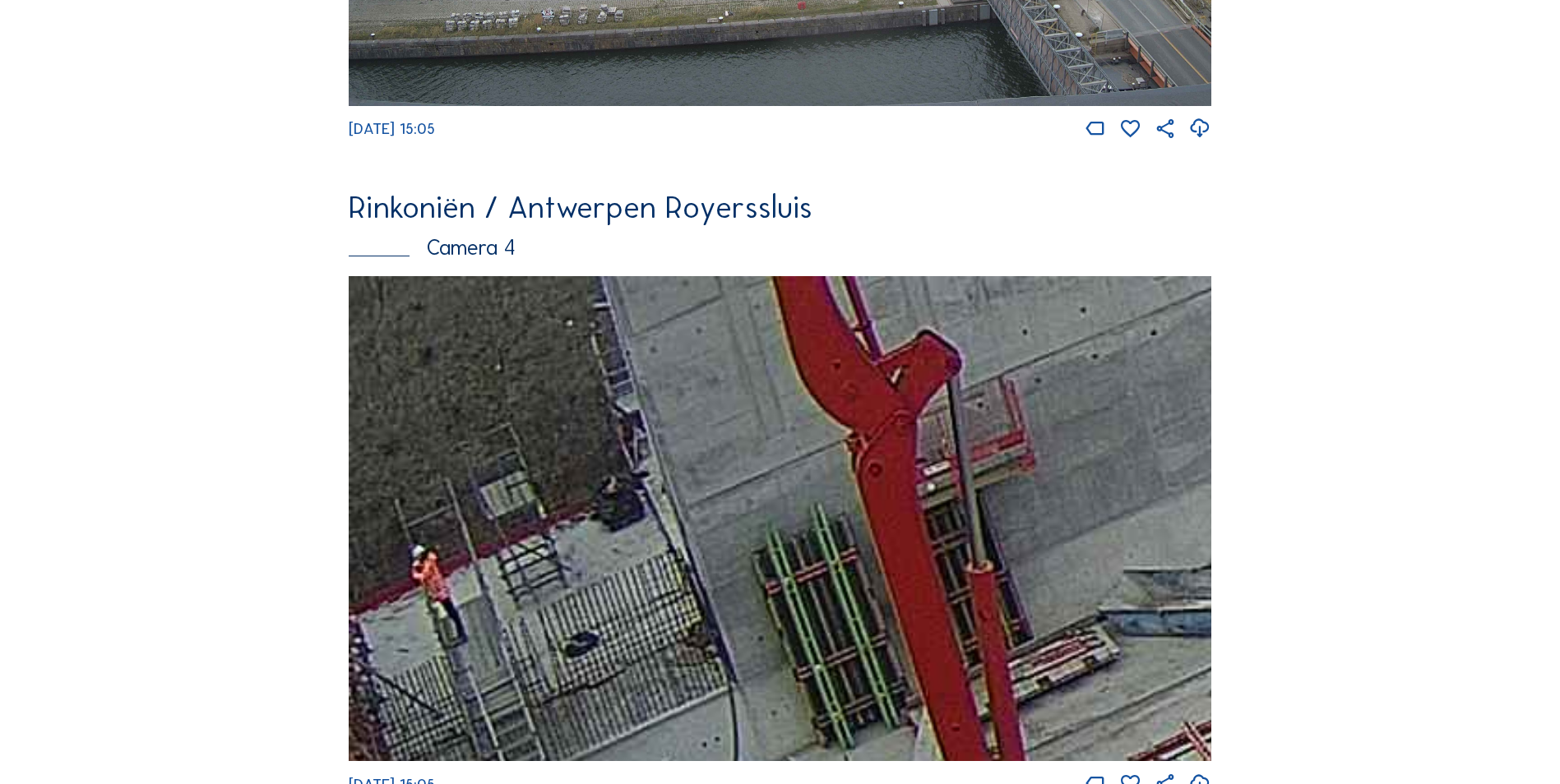
drag, startPoint x: 453, startPoint y: 595, endPoint x: 715, endPoint y: 649, distance: 267.5
click at [715, 649] on img at bounding box center [780, 518] width 863 height 485
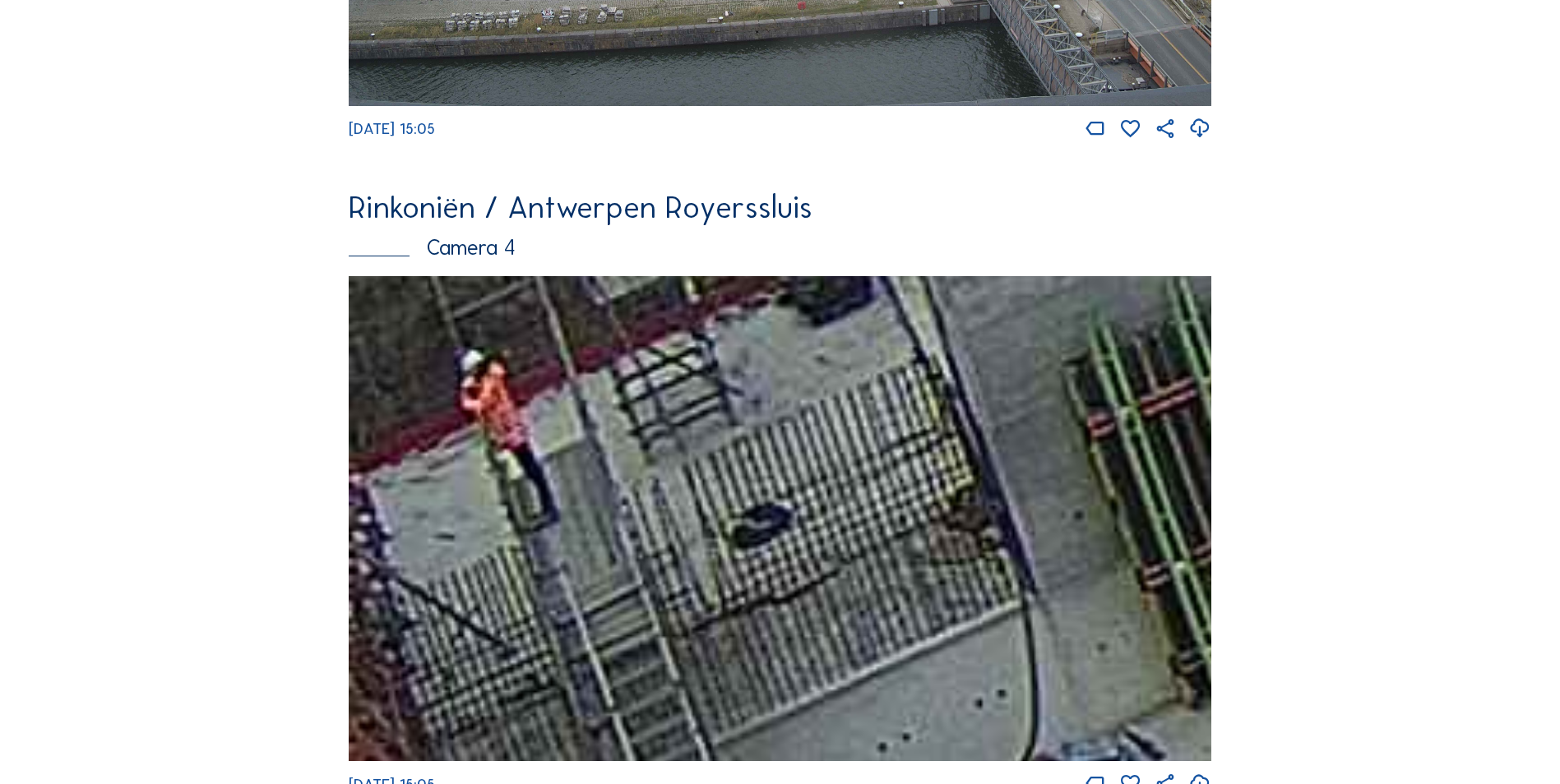
drag, startPoint x: 459, startPoint y: 626, endPoint x: 788, endPoint y: 482, distance: 359.1
click at [788, 482] on img at bounding box center [780, 518] width 863 height 485
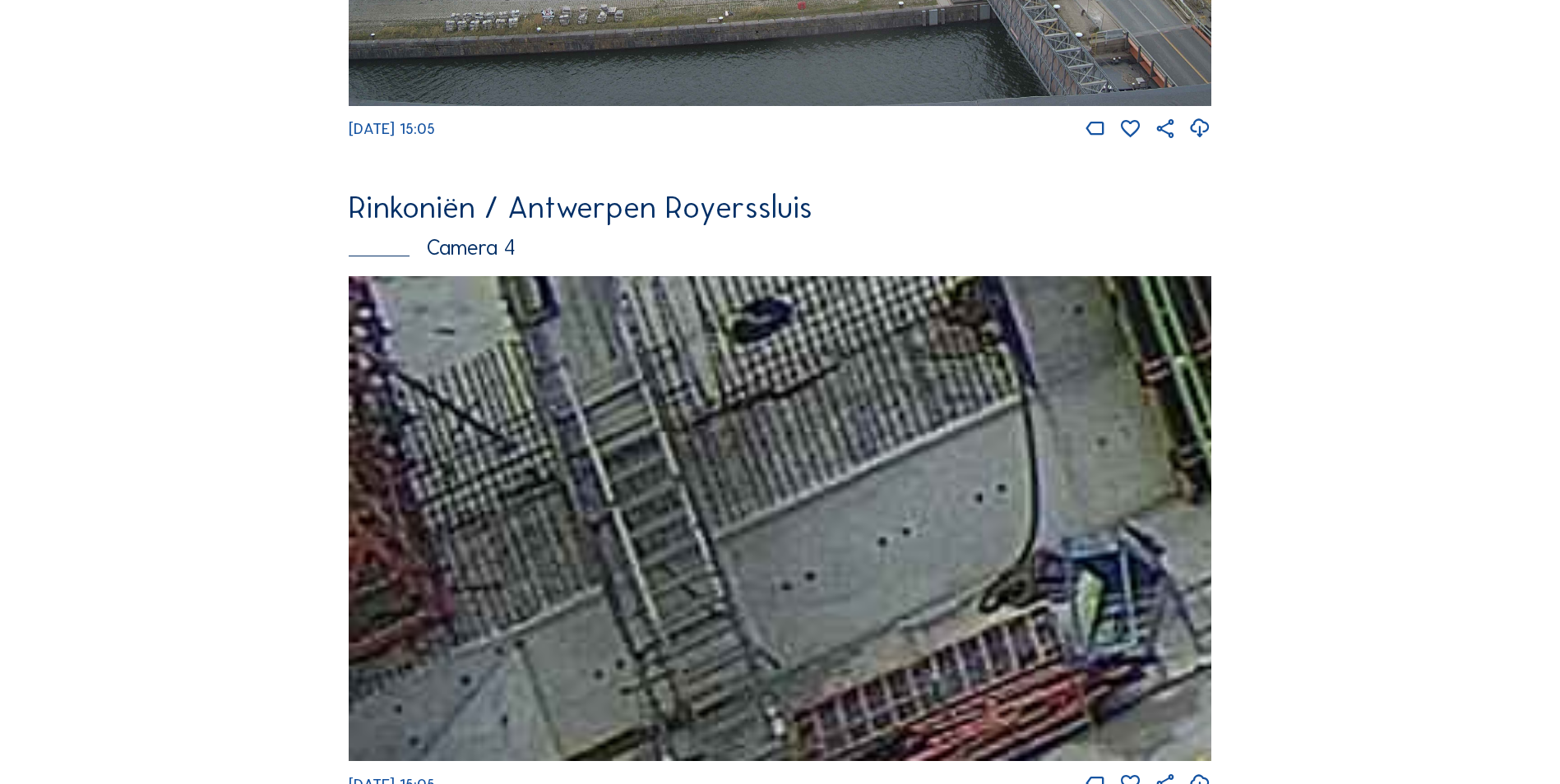
drag, startPoint x: 644, startPoint y: 661, endPoint x: 889, endPoint y: 404, distance: 355.1
click at [889, 404] on img at bounding box center [780, 518] width 863 height 485
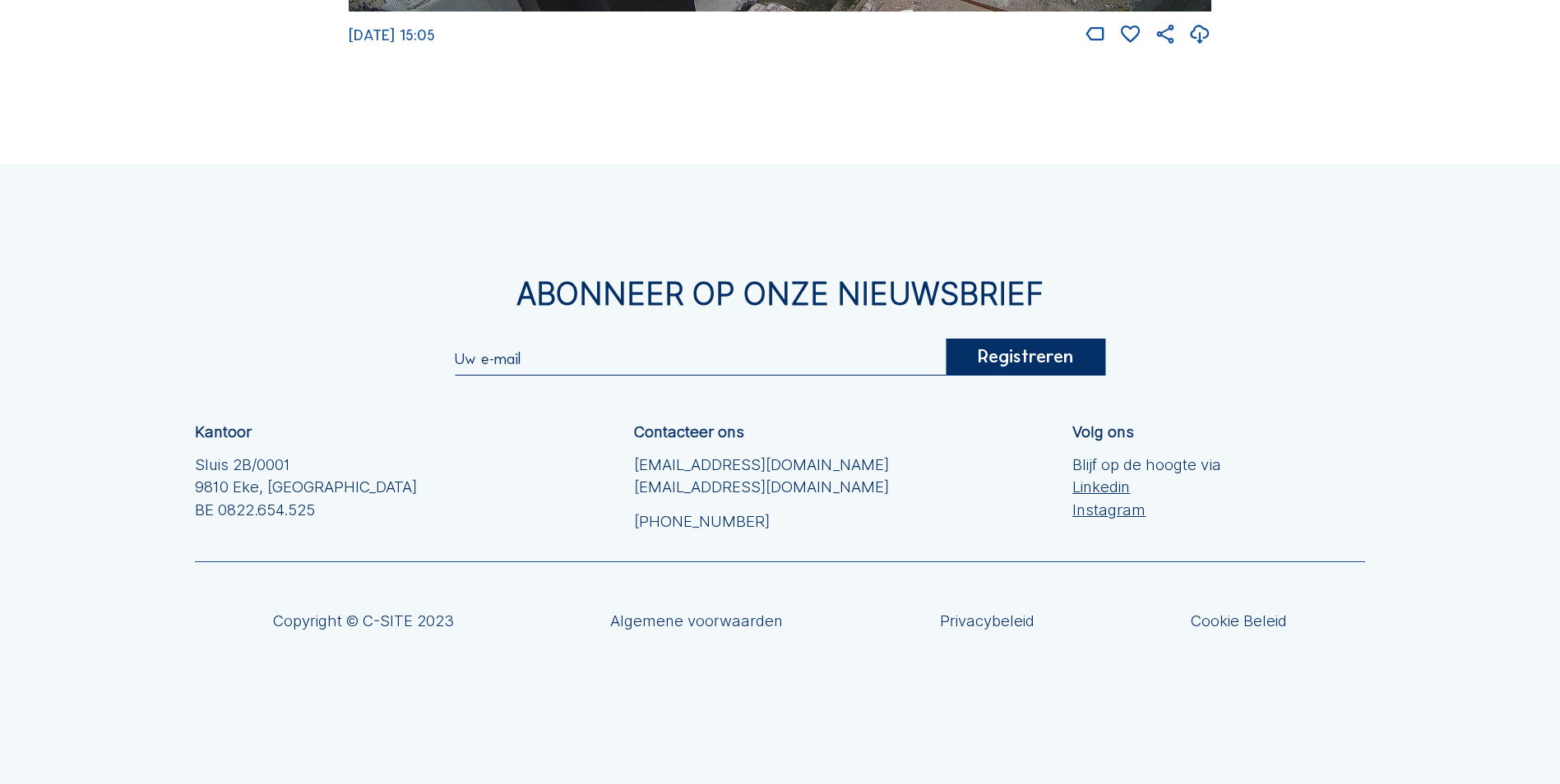
scroll to position [3415, 0]
